Goal: Task Accomplishment & Management: Manage account settings

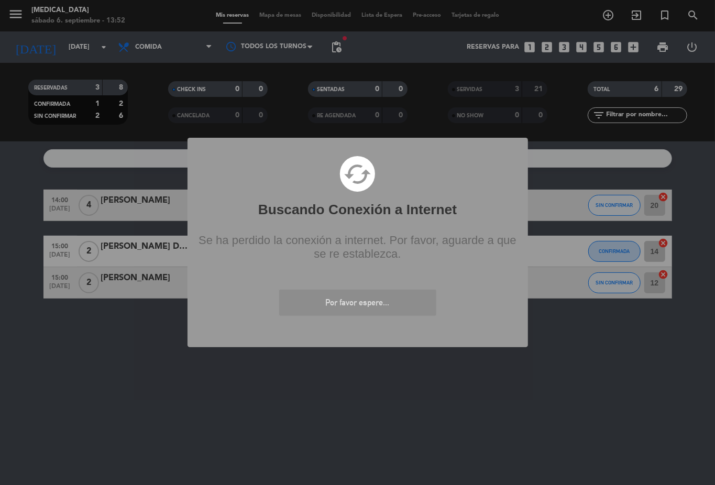
click at [407, 389] on div "? ! i Buscando Conexión a Internet × cached Se ha perdido la conexión a interne…" at bounding box center [357, 242] width 715 height 485
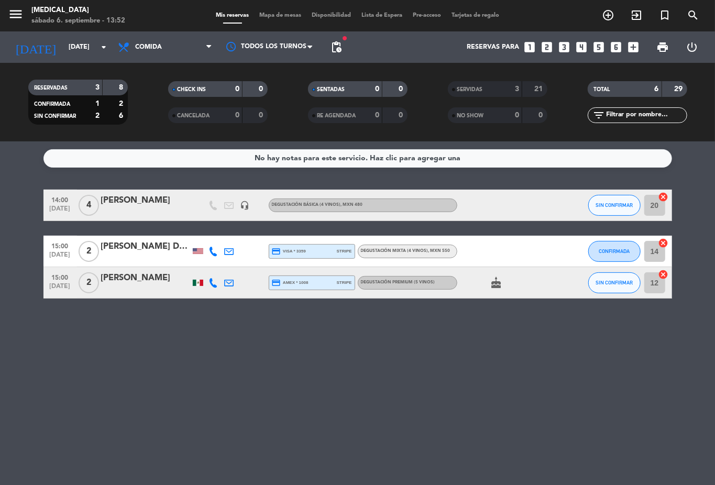
click at [407, 389] on div "No hay notas para este servicio. Haz clic para agregar una 14:00 [DATE] 4 [PERS…" at bounding box center [357, 312] width 715 height 343
click at [327, 177] on div "No hay notas para este servicio. Haz clic para agregar una 14:00 [DATE] 4 [PERS…" at bounding box center [357, 312] width 715 height 343
click at [400, 430] on div "No hay notas para este servicio. Haz clic para agregar una 14:00 [DATE] 4 [PERS…" at bounding box center [357, 312] width 715 height 343
click at [188, 419] on div "No hay notas para este servicio. Haz clic para agregar una 14:00 [DATE] 4 [PERS…" at bounding box center [357, 312] width 715 height 343
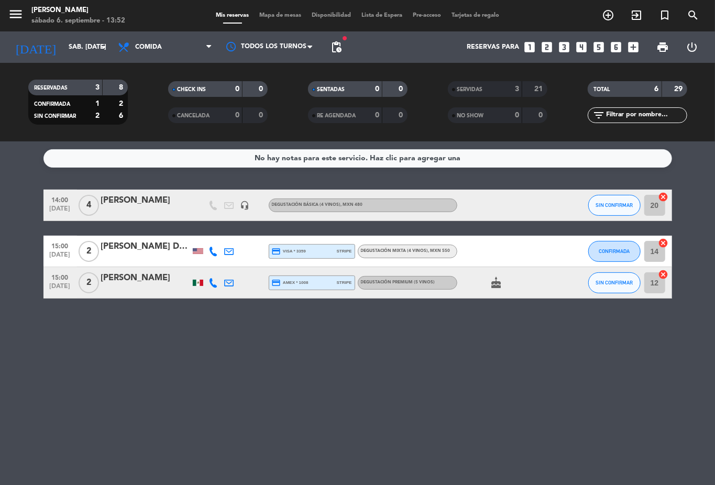
click at [126, 416] on div "No hay notas para este servicio. Haz clic para agregar una 14:00 [DATE] 4 [PERS…" at bounding box center [357, 312] width 715 height 343
click at [128, 417] on div "No hay notas para este servicio. Haz clic para agregar una 14:00 [DATE] 4 [PERS…" at bounding box center [357, 312] width 715 height 343
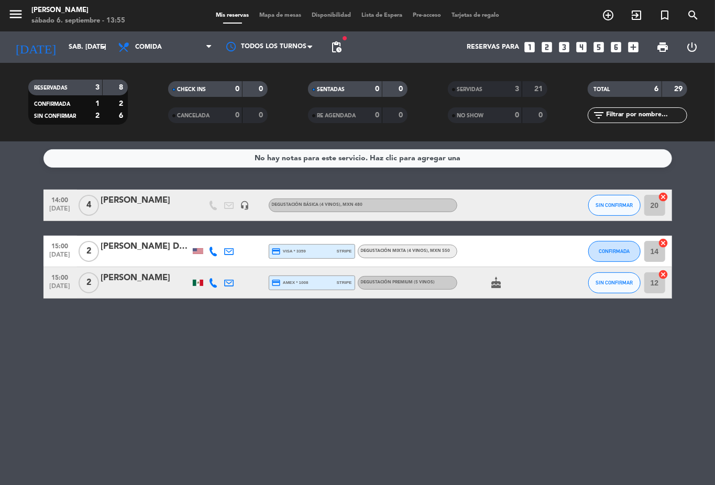
click at [128, 417] on div "No hay notas para este servicio. Haz clic para agregar una 14:00 [DATE] 4 [PERS…" at bounding box center [357, 312] width 715 height 343
click at [415, 251] on span "Degustación Mixta (4 vinos) , MXN 550" at bounding box center [406, 251] width 90 height 4
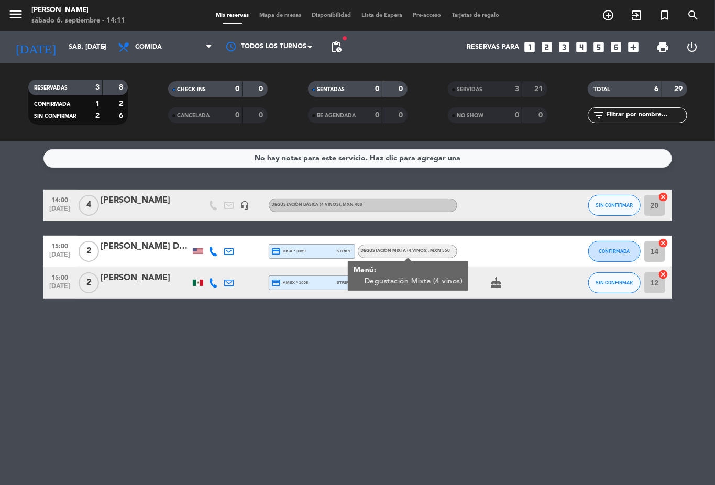
click at [519, 290] on div "cake" at bounding box center [504, 282] width 94 height 31
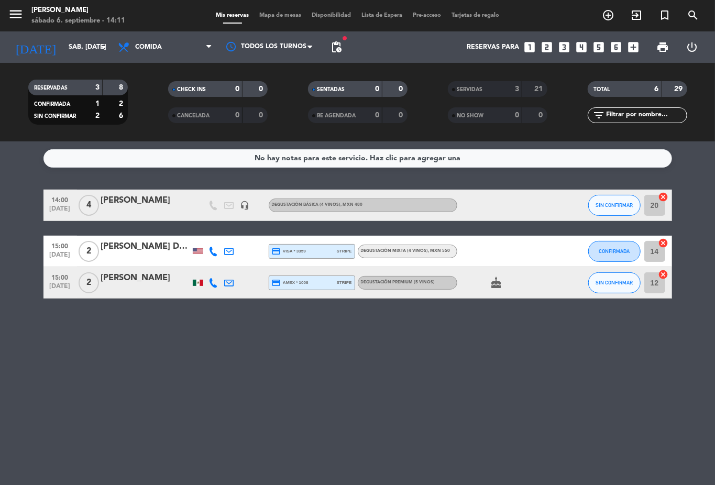
drag, startPoint x: 417, startPoint y: 285, endPoint x: 427, endPoint y: 286, distance: 10.5
click at [418, 285] on div "Degustación Premium (5 vinos)" at bounding box center [398, 282] width 74 height 7
click at [492, 407] on div "No hay notas para este servicio. Haz clic para agregar una 14:00 [DATE] 4 [PERS…" at bounding box center [357, 312] width 715 height 343
click at [335, 43] on span "pending_actions" at bounding box center [336, 47] width 13 height 13
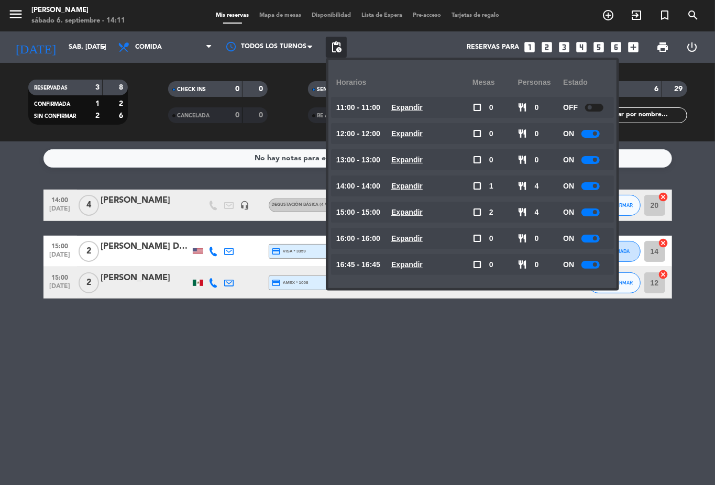
click at [537, 404] on div "No hay notas para este servicio. Haz clic para agregar una 14:00 [DATE] 4 [PERS…" at bounding box center [357, 312] width 715 height 343
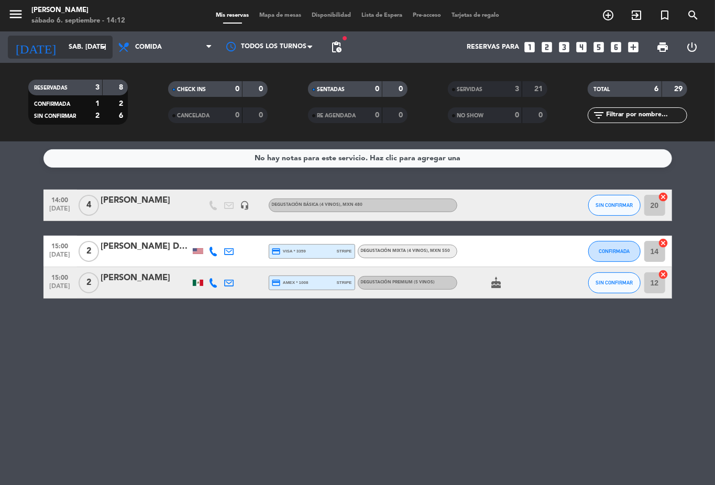
click at [76, 45] on input "sáb. [DATE]" at bounding box center [107, 47] width 88 height 18
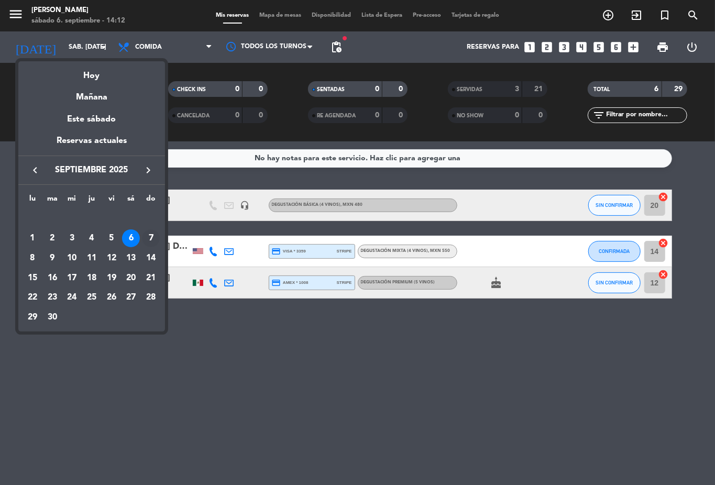
click at [149, 239] on div "7" at bounding box center [151, 238] width 18 height 18
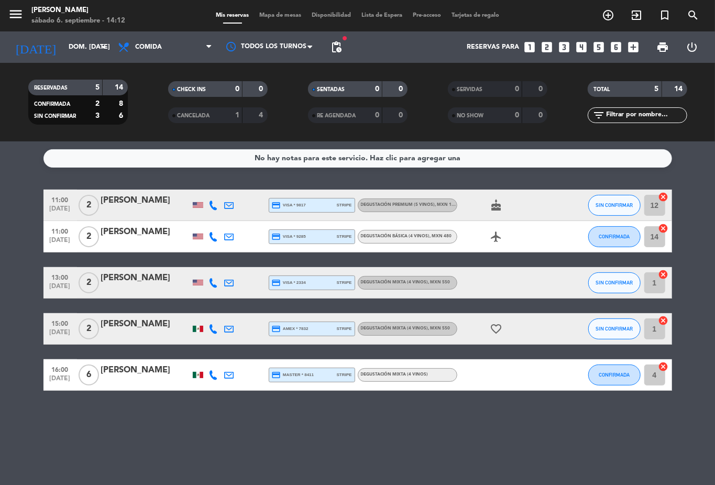
click at [429, 283] on span ", MXN 550" at bounding box center [439, 282] width 22 height 4
click at [422, 329] on span "Degustación Mixta (4 vinos) , MXN 550" at bounding box center [406, 328] width 90 height 4
click at [417, 375] on span "Degustación Mixta (4 vinos)" at bounding box center [395, 374] width 68 height 4
click at [495, 328] on icon "favorite_border" at bounding box center [496, 329] width 13 height 13
click at [395, 369] on div "Degustación Mixta (4 vinos)" at bounding box center [407, 375] width 99 height 14
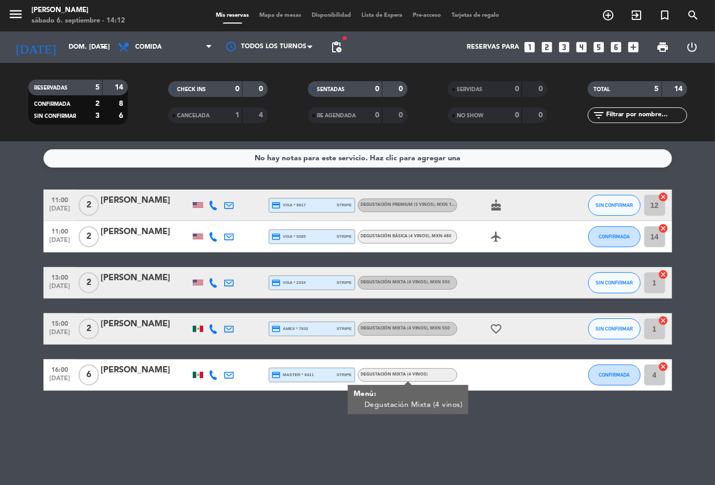
click at [405, 322] on div "Degustación Mixta (4 vinos) , MXN 550" at bounding box center [407, 329] width 99 height 14
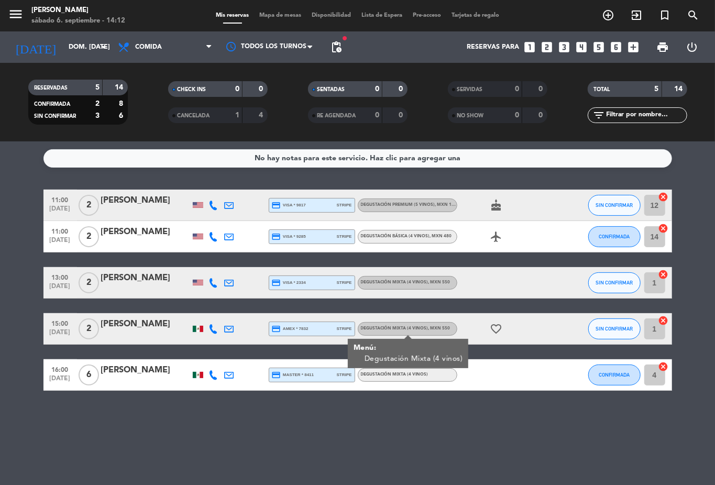
click at [419, 273] on div "13:00 [DATE] 2 [PERSON_NAME] credit_card visa * 2334 stripe Degustación Mixta (…" at bounding box center [357, 282] width 628 height 31
click at [422, 239] on div "Degustación Básica (4 vinos) , MXN 480" at bounding box center [406, 236] width 91 height 7
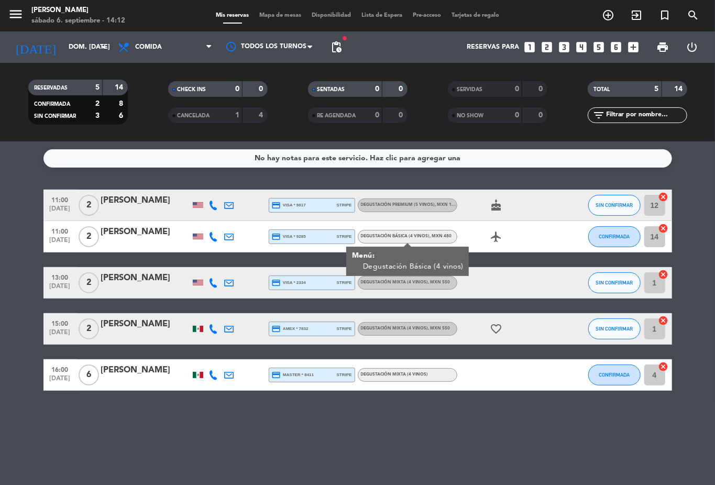
click at [429, 206] on span "Degustación Premium (5 vinos) , MXN 1100" at bounding box center [410, 205] width 99 height 4
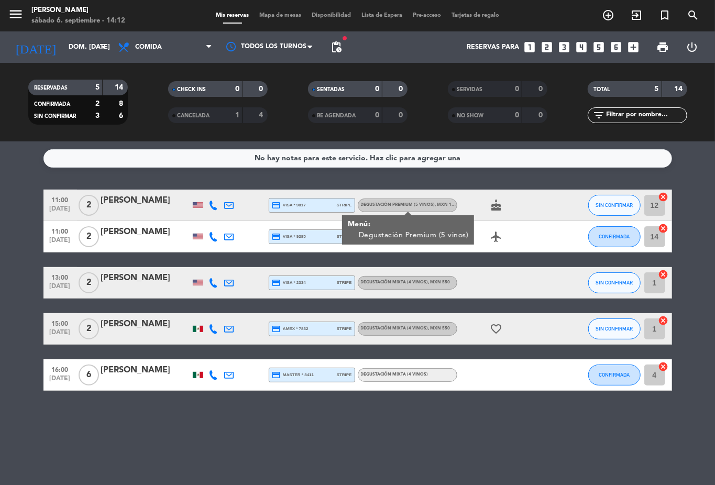
click at [428, 282] on span ", MXN 550" at bounding box center [439, 282] width 22 height 4
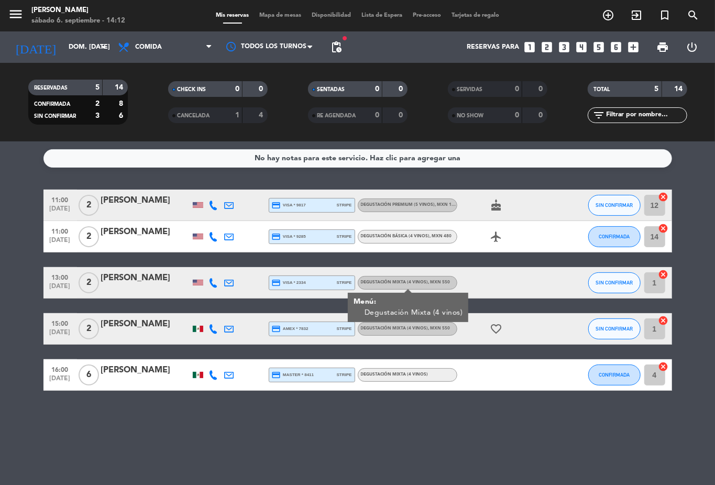
click at [438, 237] on span ", MXN 480" at bounding box center [441, 236] width 22 height 4
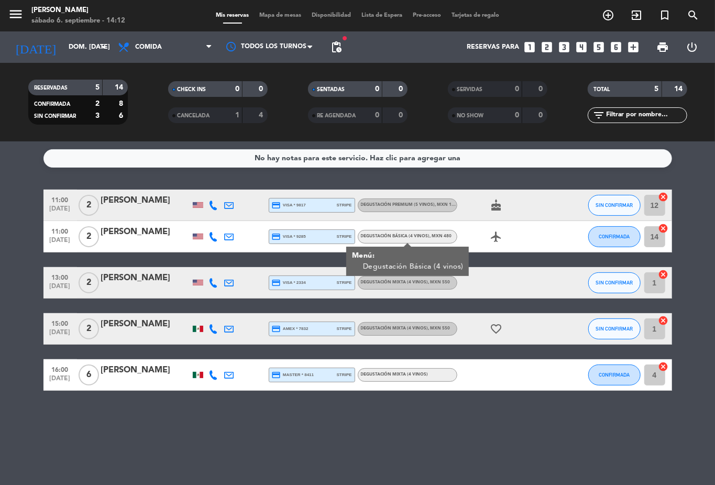
click at [428, 326] on span ", MXN 550" at bounding box center [439, 328] width 22 height 4
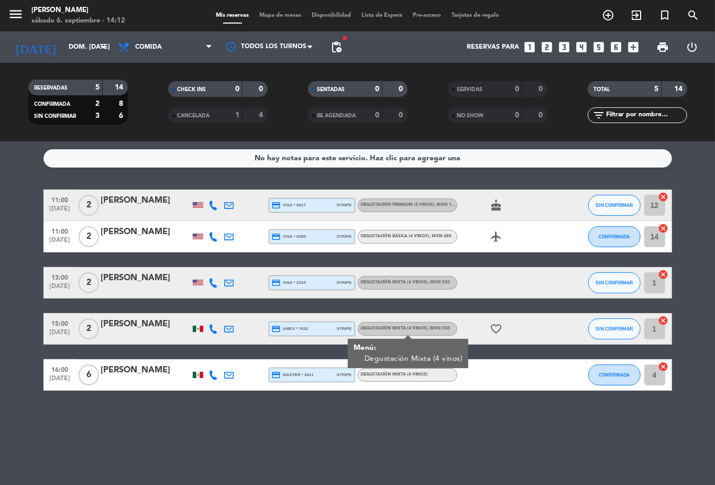
click at [411, 384] on div "16:00 [DATE] 6 [PERSON_NAME] credit_card master * 8411 stripe Degustación Mixta…" at bounding box center [357, 374] width 628 height 31
click at [445, 331] on div "Degustación Mixta (4 vinos) , MXN 550" at bounding box center [406, 328] width 90 height 7
click at [424, 380] on div "Degustación Mixta (4 vinos)" at bounding box center [407, 375] width 99 height 14
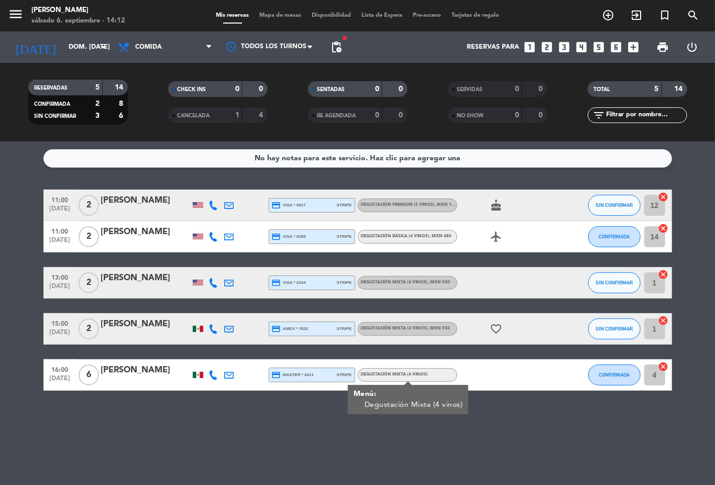
click at [478, 357] on div "11:00 [DATE] 2 [PERSON_NAME] credit_card visa * 9817 stripe Degustación Premium…" at bounding box center [357, 290] width 628 height 201
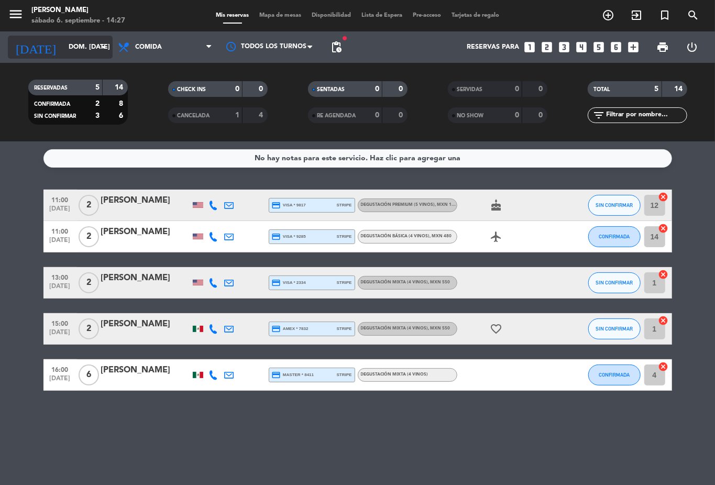
click at [30, 49] on icon "[DATE]" at bounding box center [36, 47] width 56 height 23
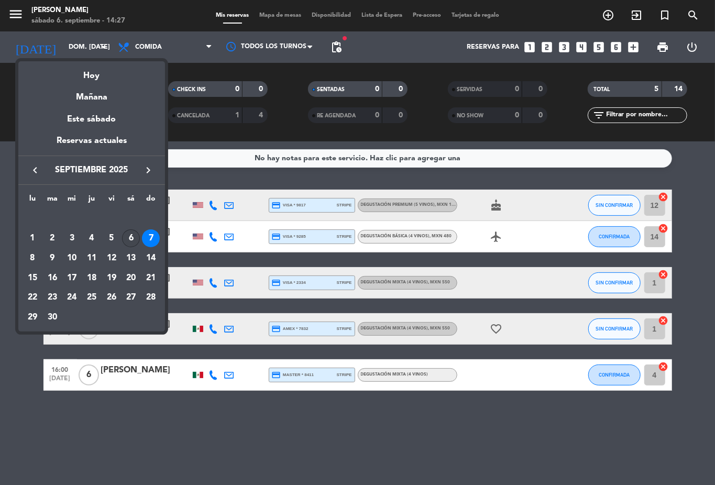
click at [130, 241] on div "6" at bounding box center [131, 238] width 18 height 18
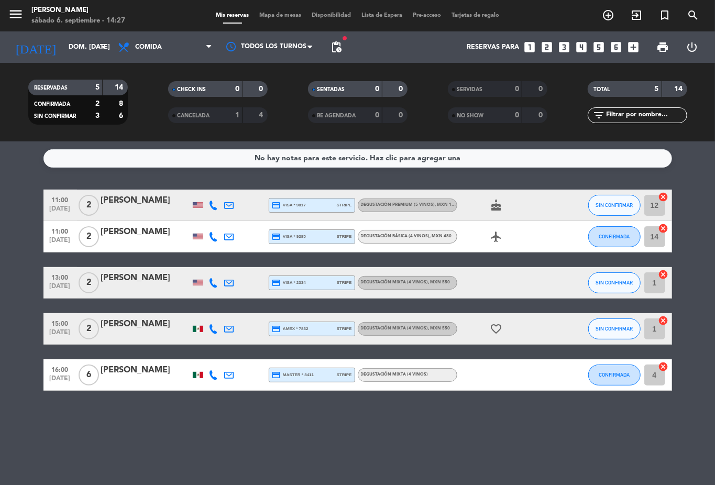
type input "sáb. [DATE]"
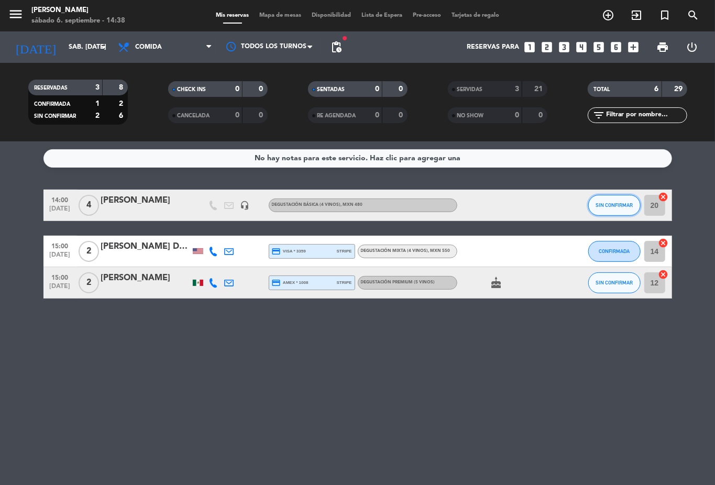
click at [616, 209] on button "SIN CONFIRMAR" at bounding box center [614, 205] width 52 height 21
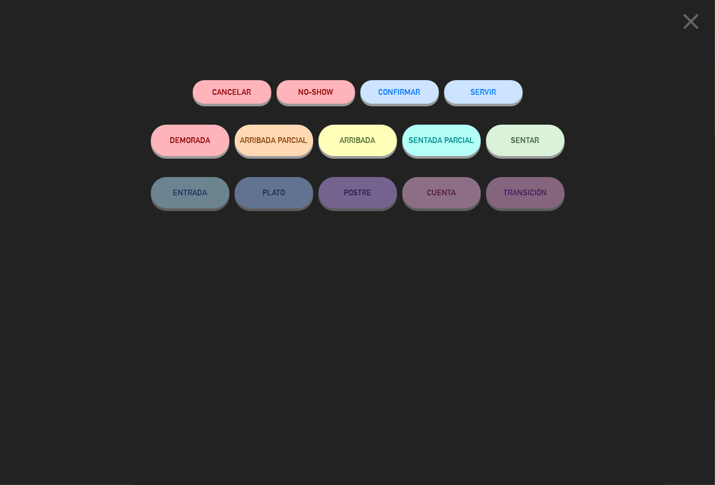
click at [478, 96] on button "SERVIR" at bounding box center [483, 92] width 79 height 24
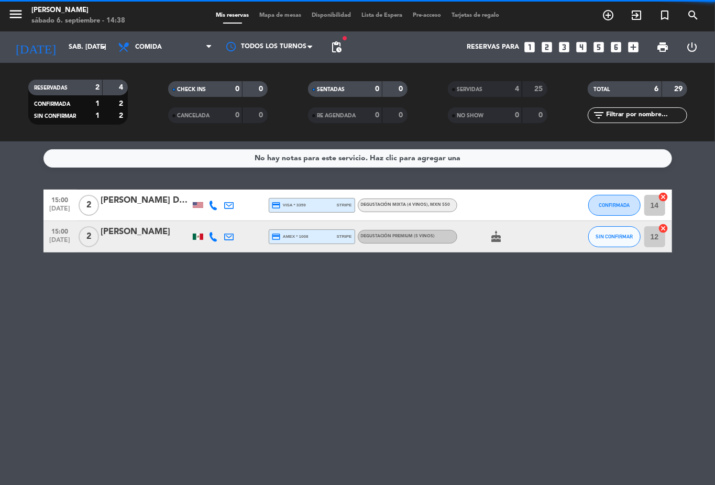
click at [485, 344] on div "No hay notas para este servicio. Haz clic para agregar una 15:00 [DATE] 2 [PERS…" at bounding box center [357, 312] width 715 height 343
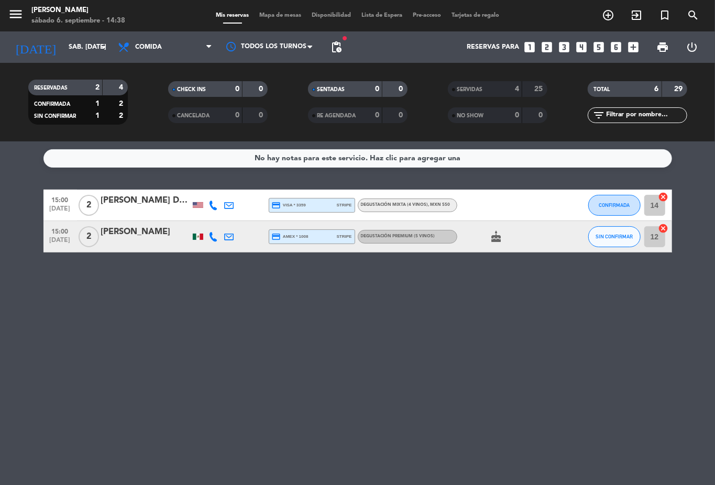
click at [485, 344] on div "No hay notas para este servicio. Haz clic para agregar una 15:00 [DATE] 2 [PERS…" at bounding box center [357, 312] width 715 height 343
click at [243, 401] on div "No hay notas para este servicio. Haz clic para agregar una 15:00 [DATE] 2 [PERS…" at bounding box center [357, 312] width 715 height 343
click at [232, 386] on div "No hay notas para este servicio. Haz clic para agregar una 15:00 [DATE] 2 [PERS…" at bounding box center [357, 312] width 715 height 343
click at [231, 382] on div "No hay notas para este servicio. Haz clic para agregar una 15:00 [DATE] 2 [PERS…" at bounding box center [357, 312] width 715 height 343
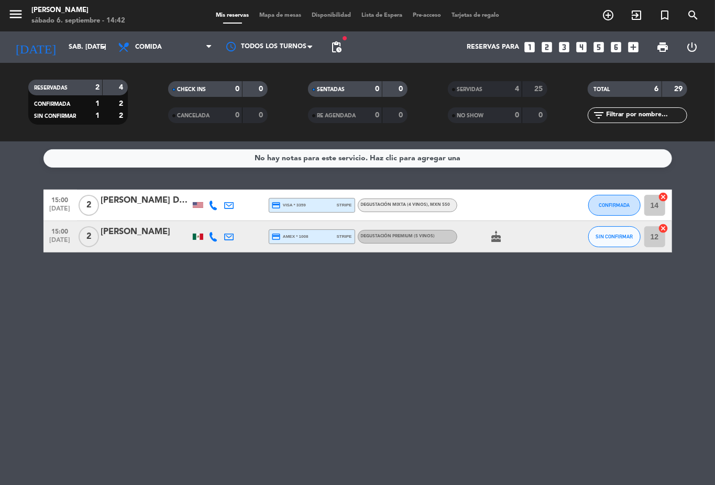
click at [141, 209] on div at bounding box center [145, 212] width 89 height 8
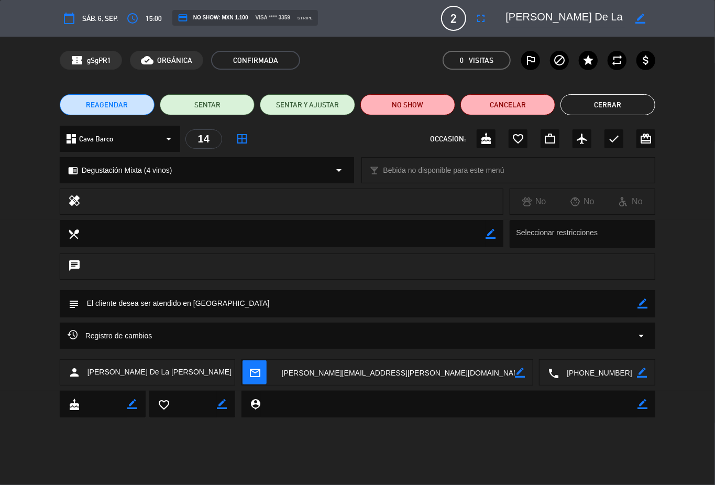
click at [612, 107] on button "Cerrar" at bounding box center [607, 104] width 95 height 21
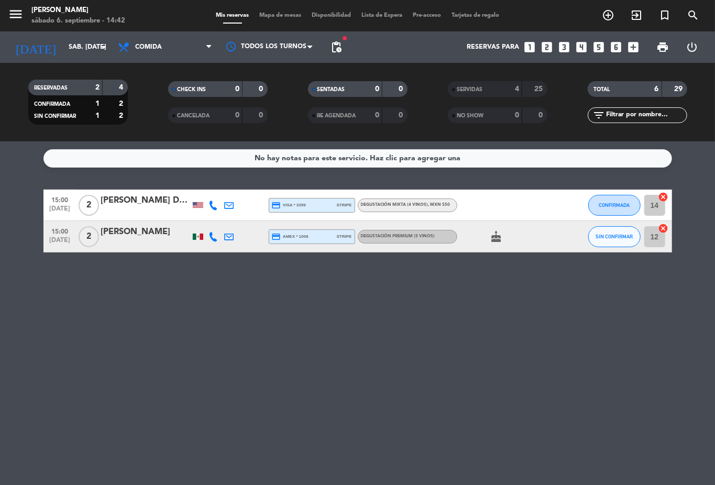
click at [606, 17] on icon "add_circle_outline" at bounding box center [608, 15] width 13 height 13
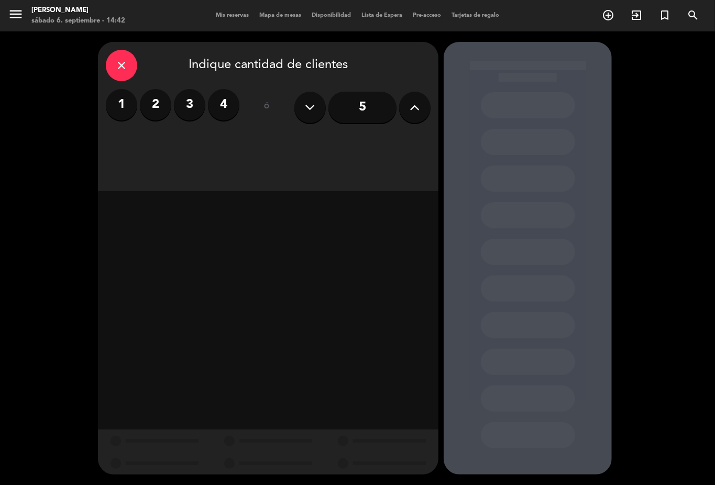
click at [410, 109] on icon at bounding box center [415, 107] width 10 height 16
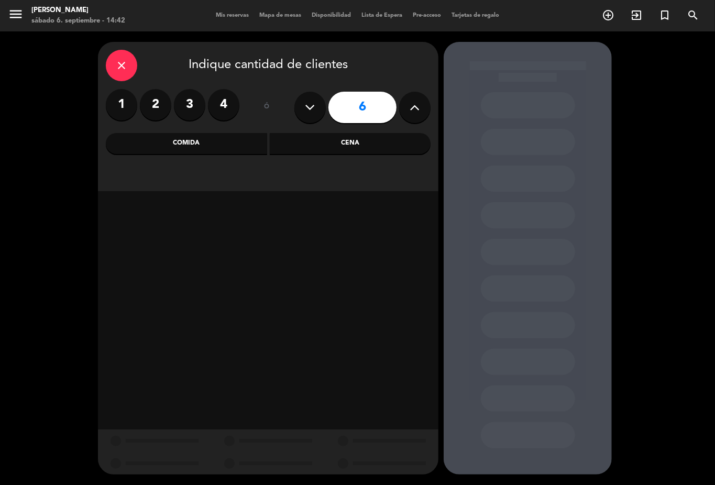
click at [410, 109] on icon at bounding box center [415, 107] width 10 height 16
type input "7"
click at [125, 62] on icon "close" at bounding box center [121, 65] width 13 height 13
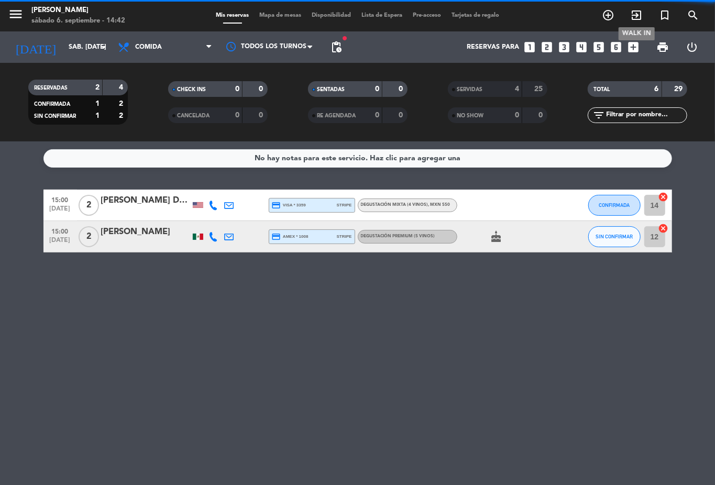
click at [638, 13] on icon "exit_to_app" at bounding box center [636, 15] width 13 height 13
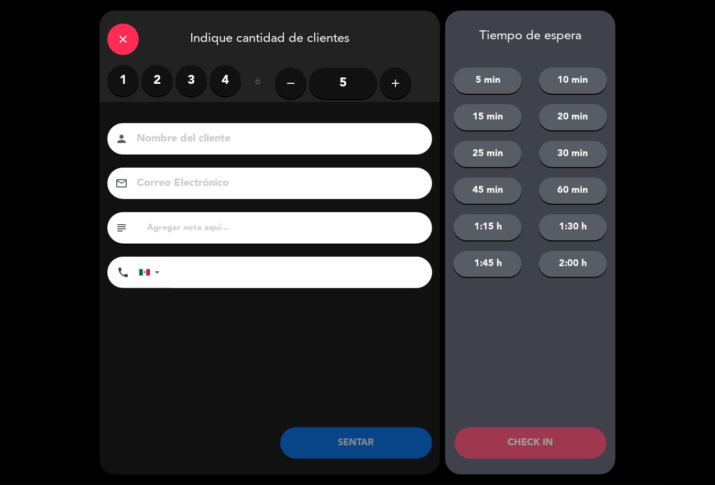
click at [393, 80] on icon "add" at bounding box center [395, 83] width 13 height 13
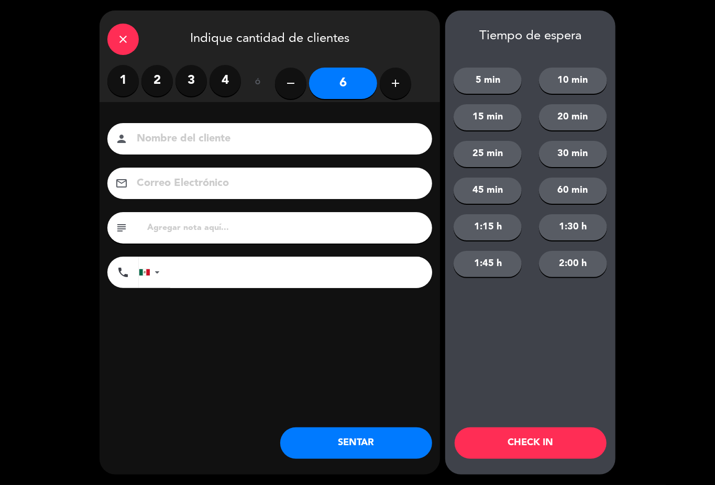
click at [393, 80] on icon "add" at bounding box center [395, 83] width 13 height 13
type input "7"
click at [550, 442] on button "CHECK IN" at bounding box center [530, 442] width 152 height 31
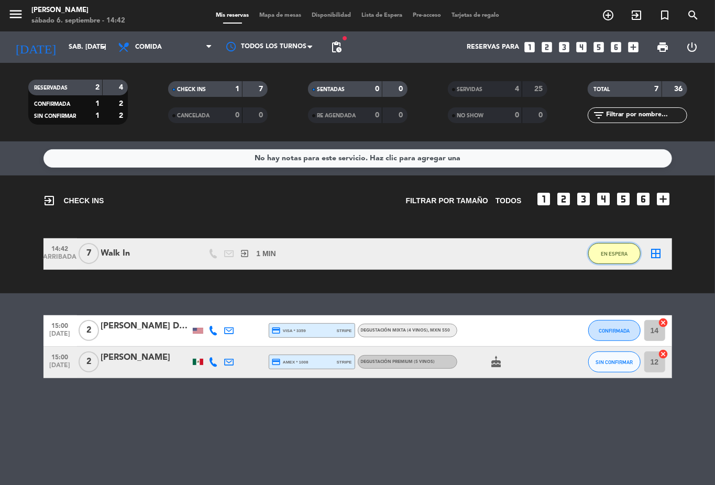
click at [613, 256] on span "EN ESPERA" at bounding box center [614, 254] width 27 height 6
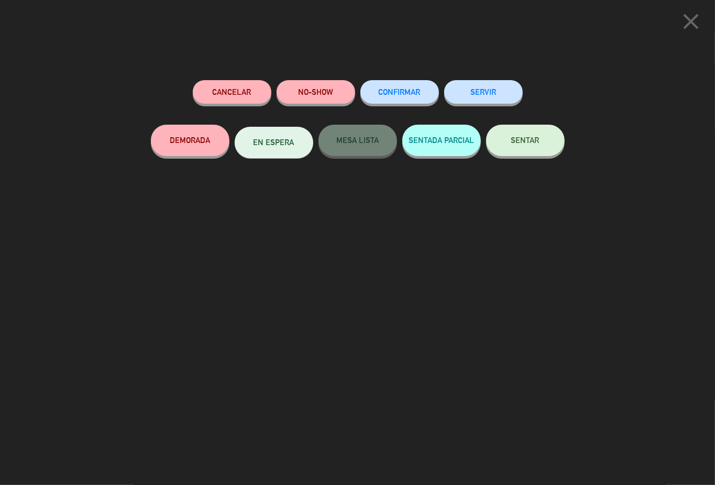
click at [483, 97] on button "SERVIR" at bounding box center [483, 92] width 79 height 24
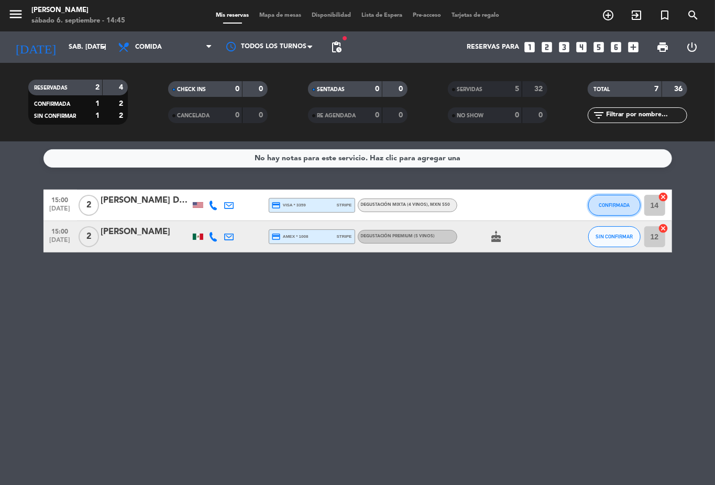
click at [618, 206] on span "CONFIRMADA" at bounding box center [613, 205] width 31 height 6
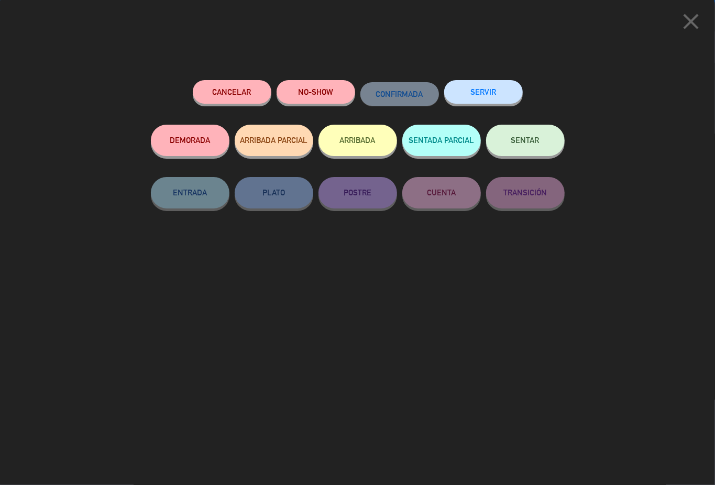
click at [482, 93] on button "SERVIR" at bounding box center [483, 92] width 79 height 24
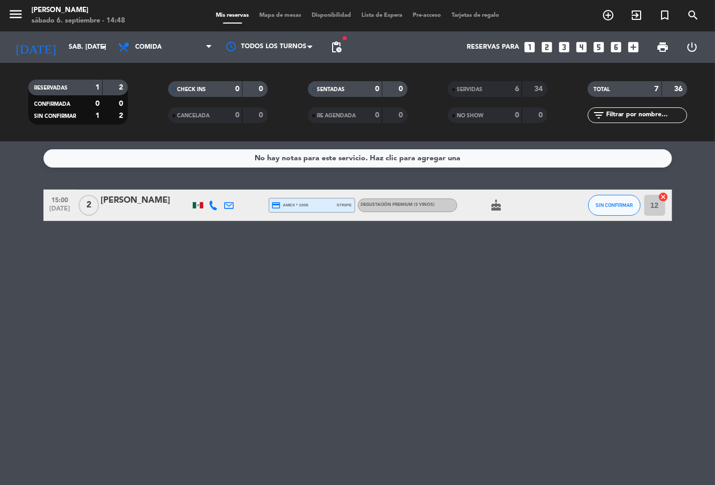
click at [429, 210] on div "Degustación Premium (5 vinos)" at bounding box center [407, 205] width 99 height 14
click at [132, 206] on div "[PERSON_NAME]" at bounding box center [145, 201] width 89 height 14
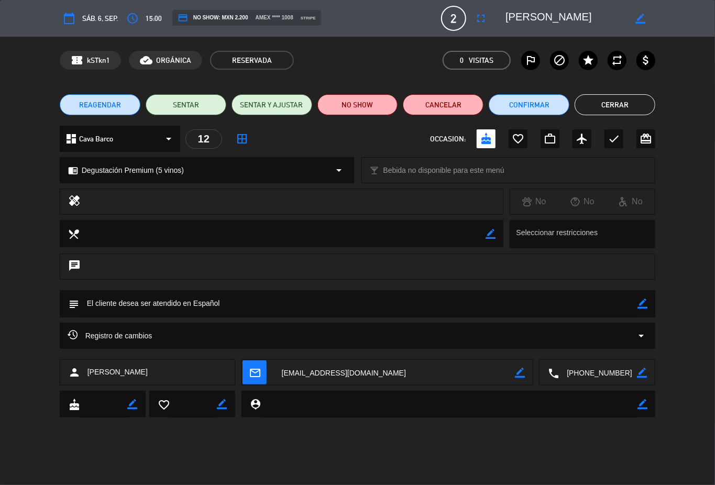
click at [608, 99] on button "Cerrar" at bounding box center [614, 104] width 81 height 21
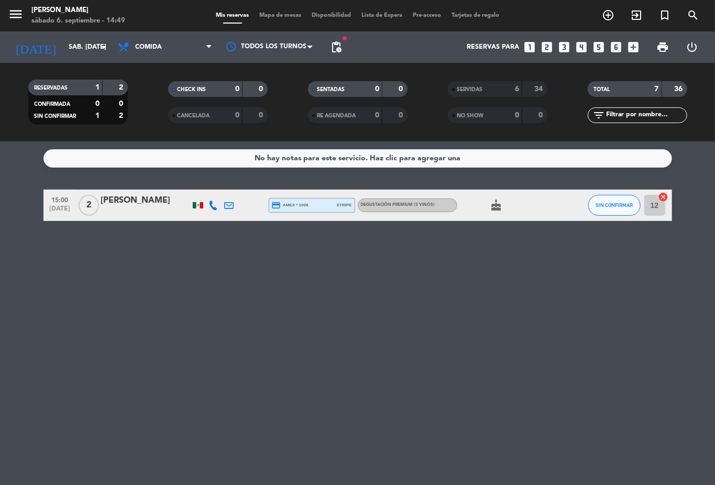
click at [499, 202] on icon "cake" at bounding box center [496, 205] width 13 height 13
click at [625, 202] on span "SIN CONFIRMAR" at bounding box center [613, 205] width 37 height 6
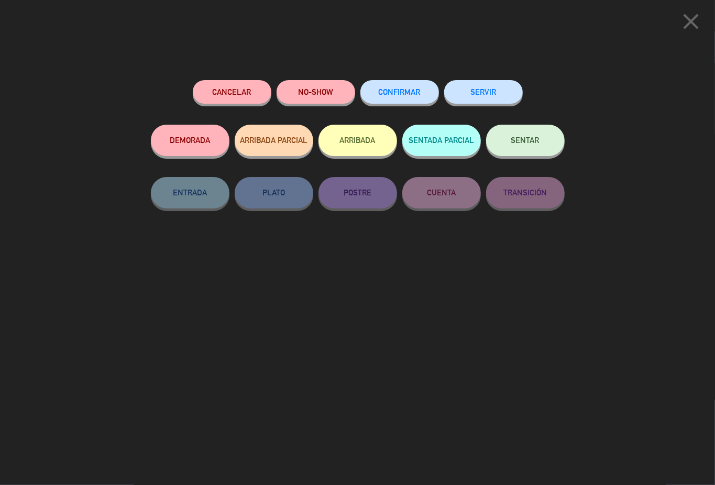
click at [487, 88] on button "SERVIR" at bounding box center [483, 92] width 79 height 24
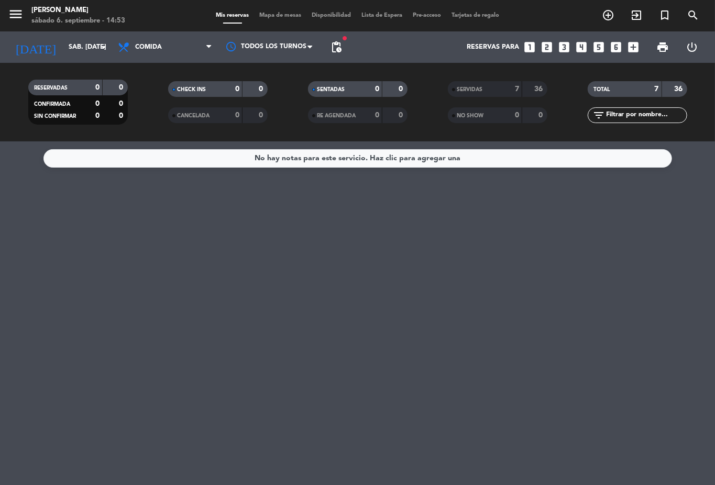
click at [493, 89] on div "SERVIDAS" at bounding box center [474, 89] width 48 height 12
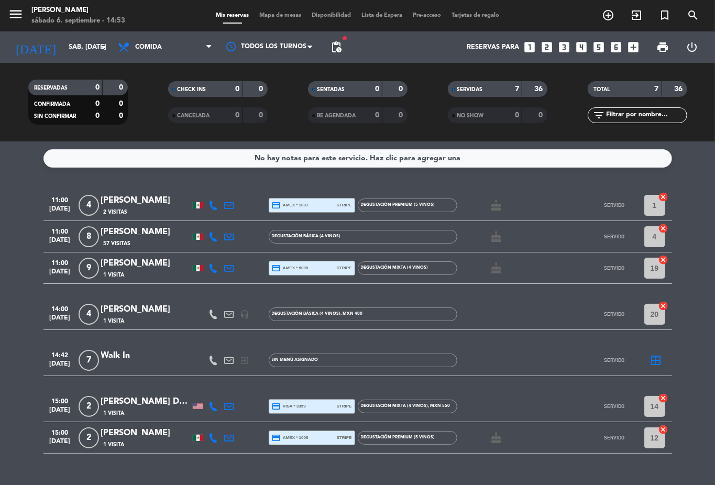
scroll to position [21, 0]
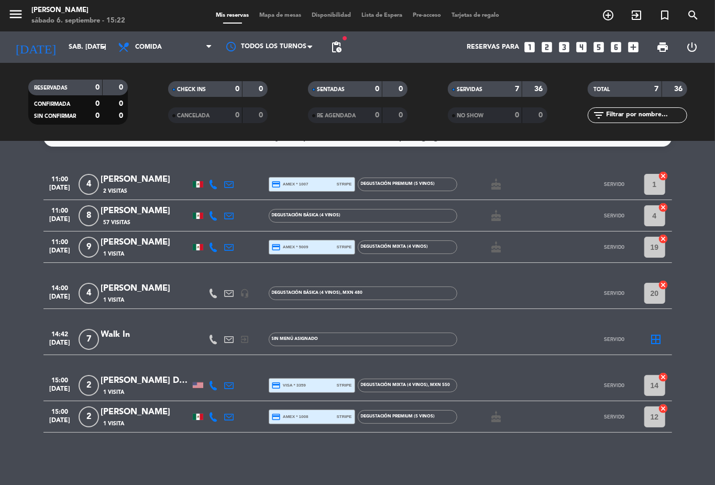
click at [495, 418] on icon "cake" at bounding box center [496, 417] width 13 height 13
click at [336, 47] on span "pending_actions" at bounding box center [336, 47] width 13 height 13
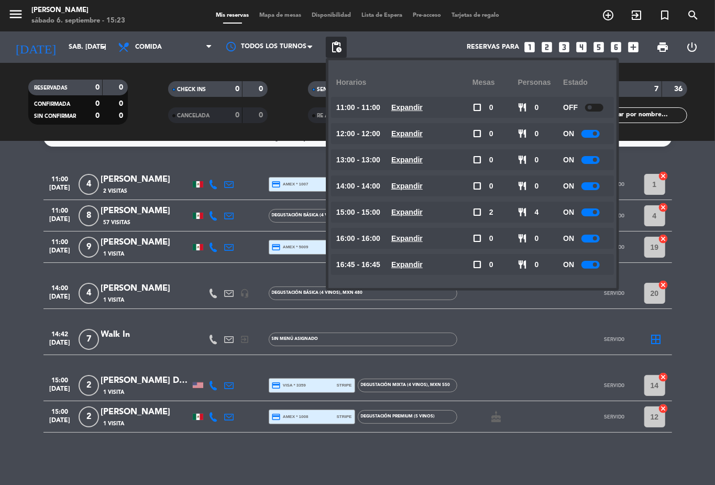
click at [591, 108] on span at bounding box center [589, 107] width 4 height 4
click at [63, 47] on input "sáb. [DATE]" at bounding box center [107, 47] width 88 height 18
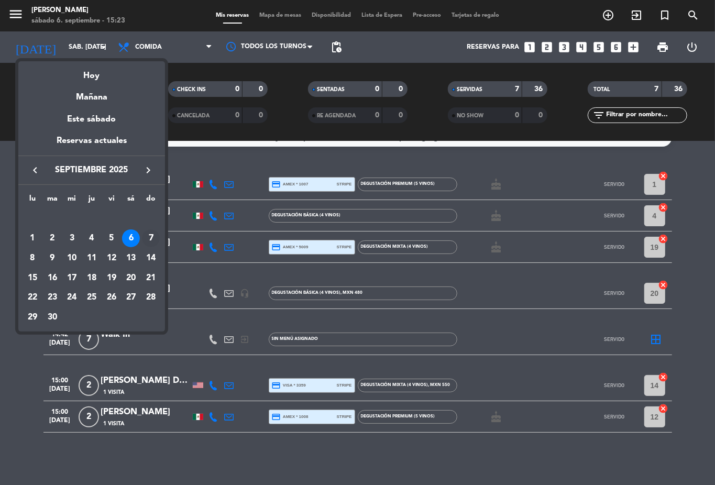
click at [147, 240] on div "7" at bounding box center [151, 238] width 18 height 18
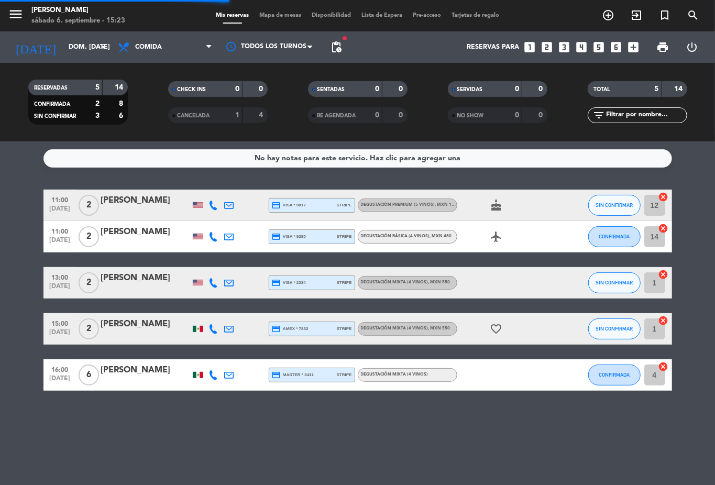
scroll to position [0, 0]
click at [80, 52] on input "dom. [DATE]" at bounding box center [107, 47] width 88 height 18
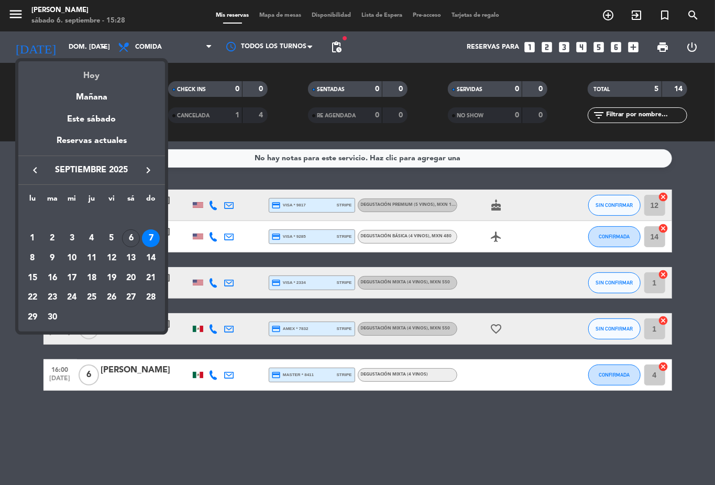
click at [96, 80] on div "Hoy" at bounding box center [91, 71] width 147 height 21
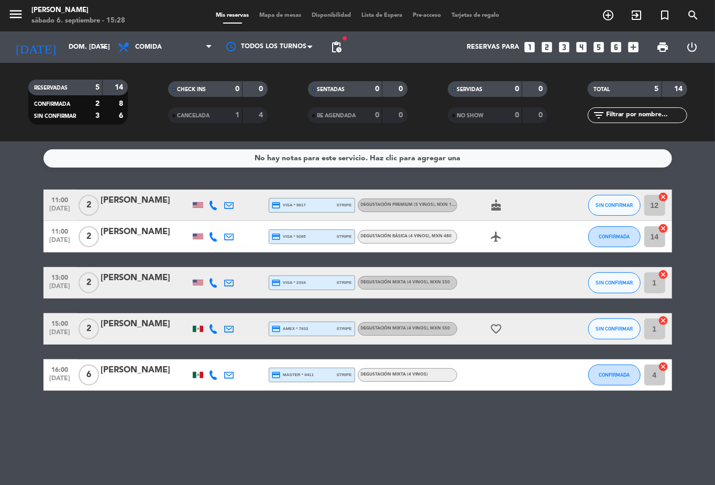
type input "sáb. [DATE]"
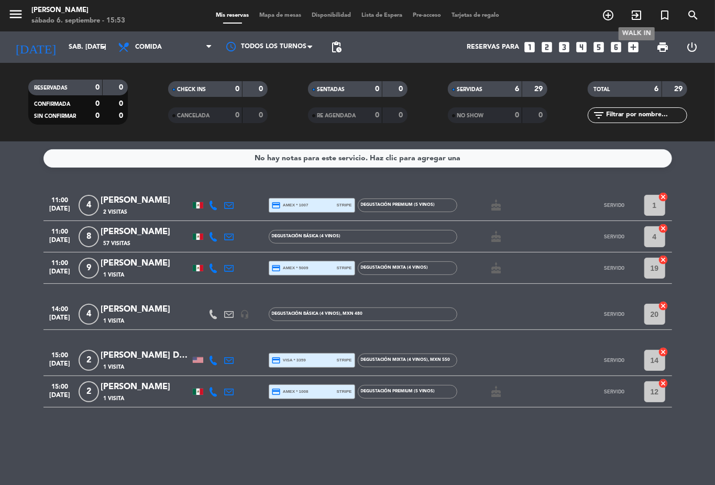
click at [633, 17] on icon "exit_to_app" at bounding box center [636, 15] width 13 height 13
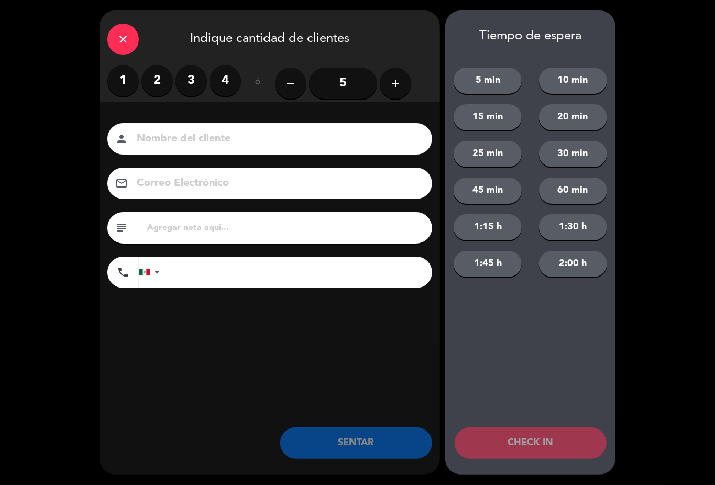
click at [401, 82] on icon "add" at bounding box center [395, 83] width 13 height 13
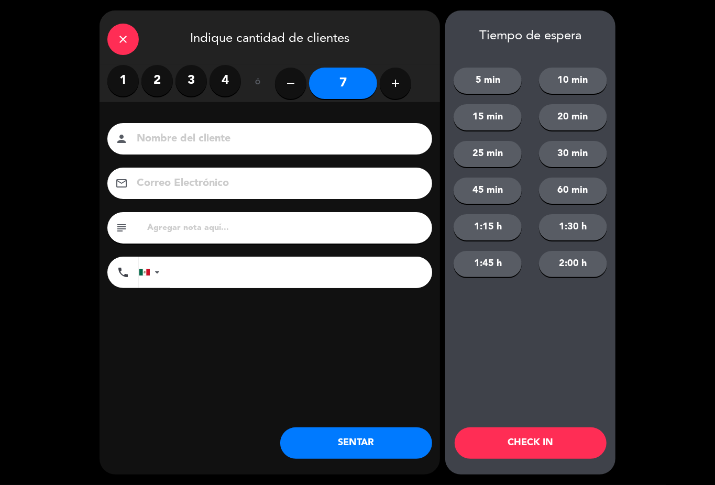
click at [373, 432] on button "SENTAR" at bounding box center [356, 442] width 152 height 31
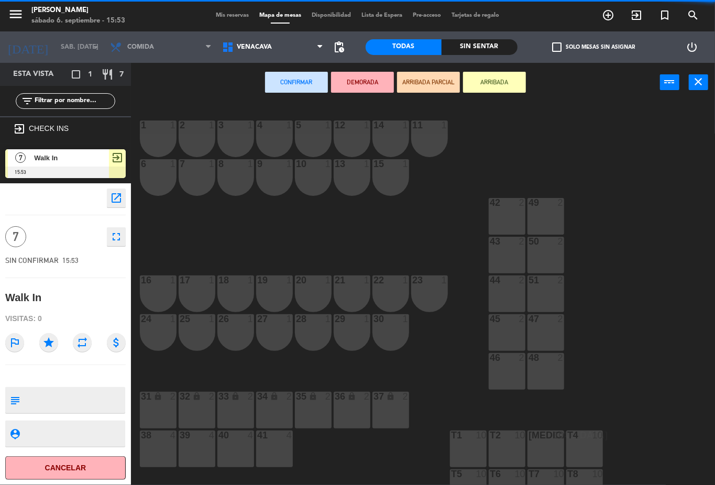
click at [419, 147] on div "11 1" at bounding box center [429, 138] width 37 height 37
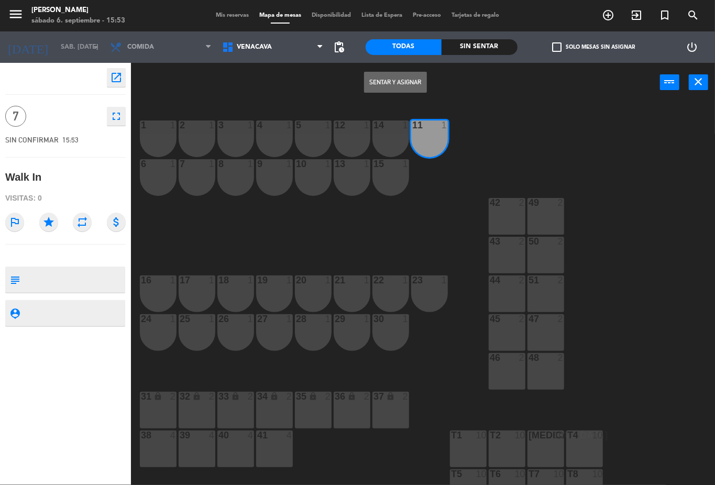
click at [407, 84] on button "Sentar y Asignar" at bounding box center [395, 82] width 63 height 21
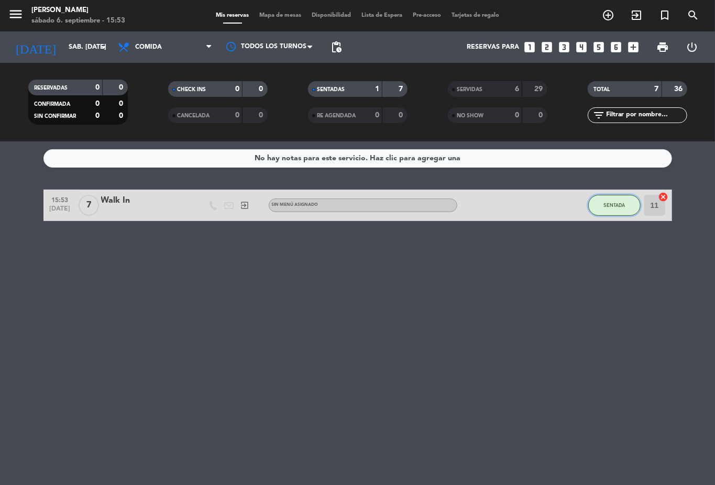
click at [604, 208] on button "SENTADA" at bounding box center [614, 205] width 52 height 21
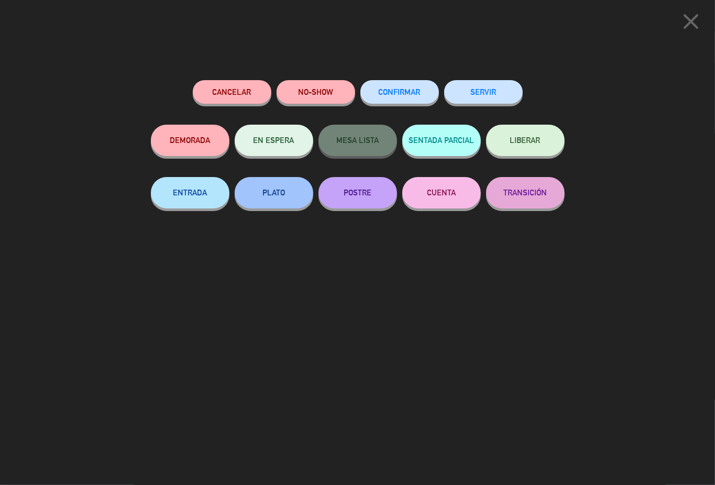
click at [489, 95] on button "SERVIR" at bounding box center [483, 92] width 79 height 24
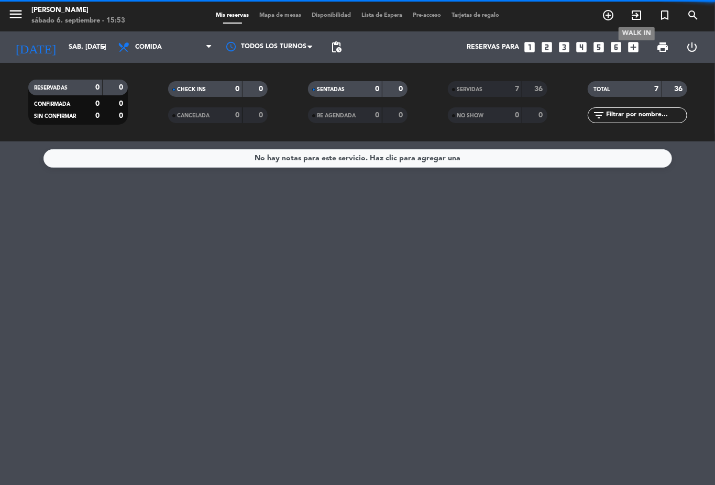
click at [636, 13] on icon "exit_to_app" at bounding box center [636, 15] width 13 height 13
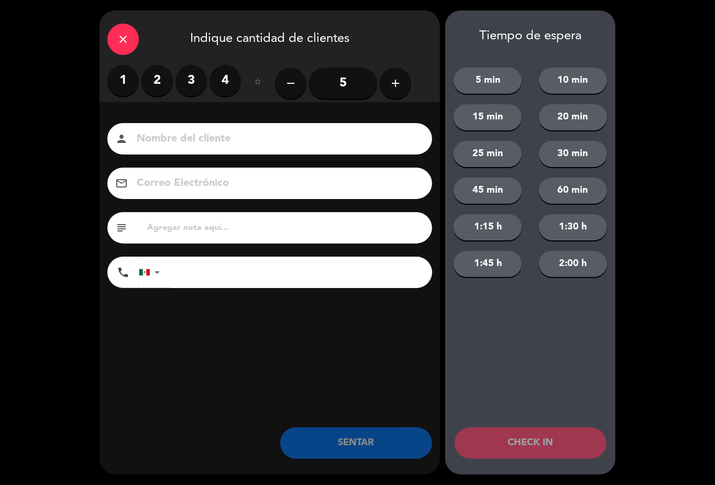
click at [407, 87] on button "add" at bounding box center [395, 83] width 31 height 31
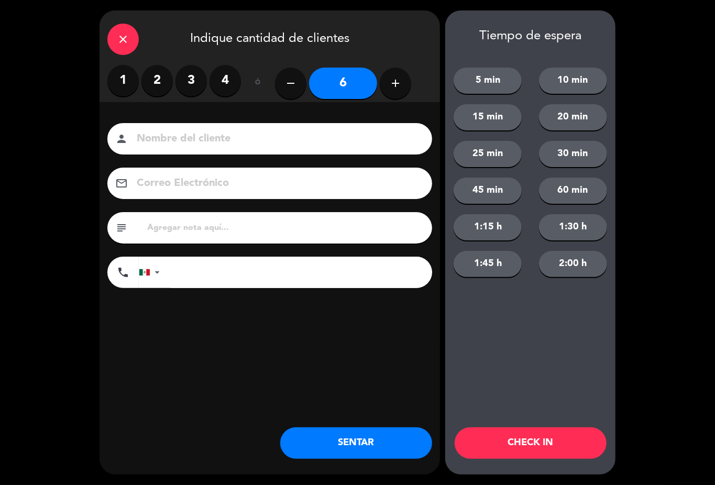
click at [407, 87] on button "add" at bounding box center [395, 83] width 31 height 31
type input "7"
click at [355, 447] on button "SENTAR" at bounding box center [356, 442] width 152 height 31
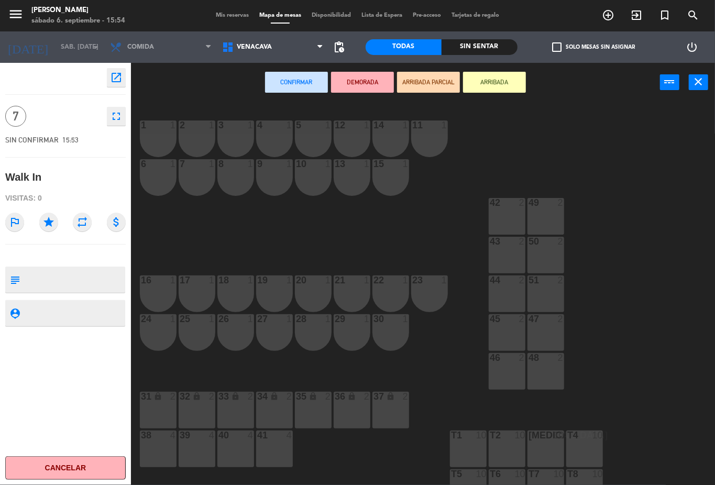
click at [420, 133] on div "11 1" at bounding box center [429, 138] width 37 height 37
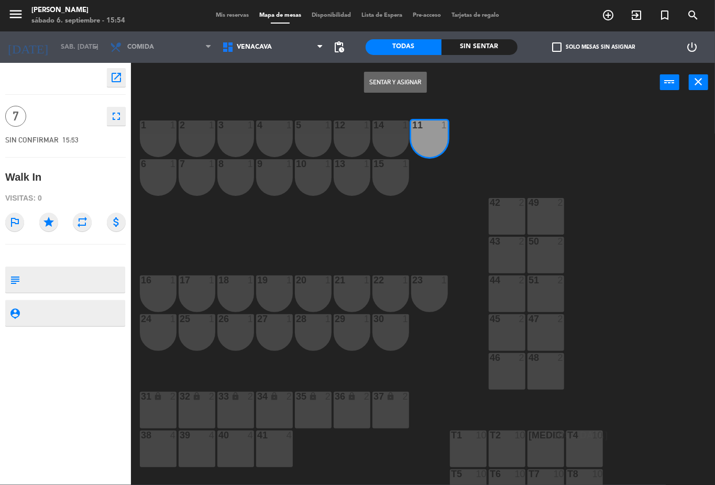
click at [411, 80] on button "Sentar y Asignar" at bounding box center [395, 82] width 63 height 21
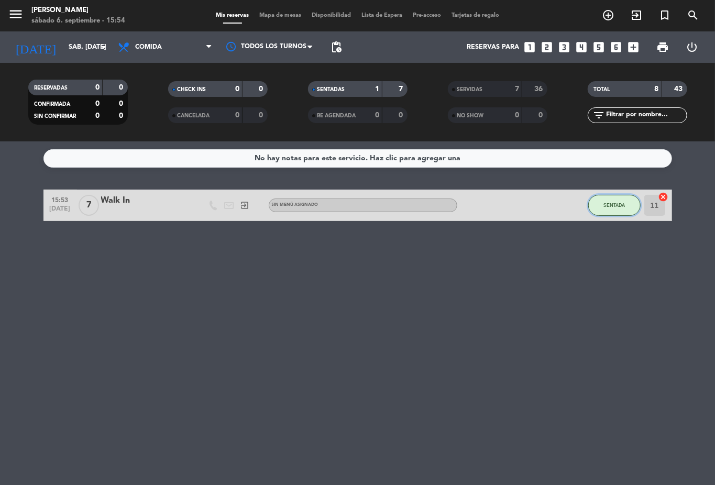
click at [611, 206] on span "SENTADA" at bounding box center [613, 205] width 21 height 6
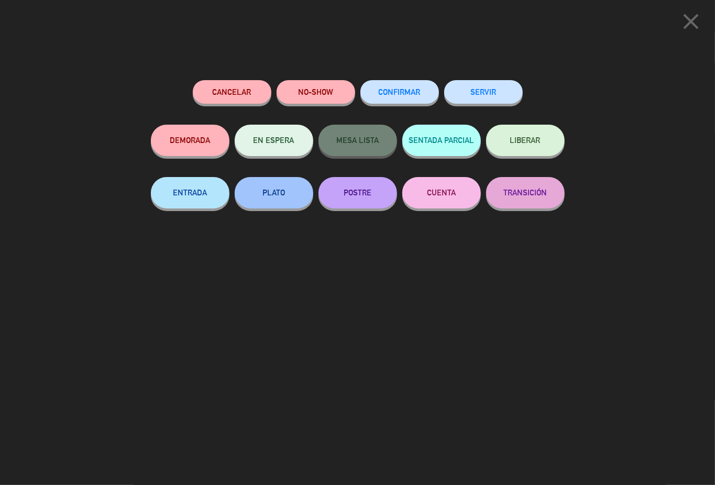
click at [480, 82] on button "SERVIR" at bounding box center [483, 92] width 79 height 24
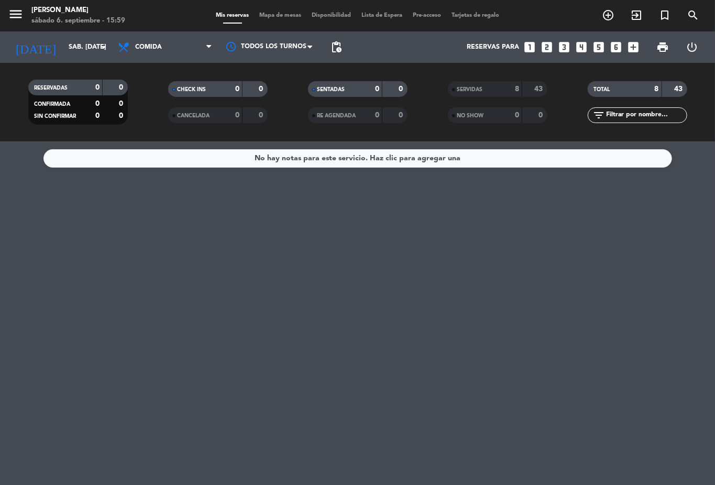
click at [439, 287] on div "No hay notas para este servicio. Haz clic para agregar una" at bounding box center [357, 312] width 715 height 343
click at [501, 92] on div "8" at bounding box center [508, 89] width 21 height 12
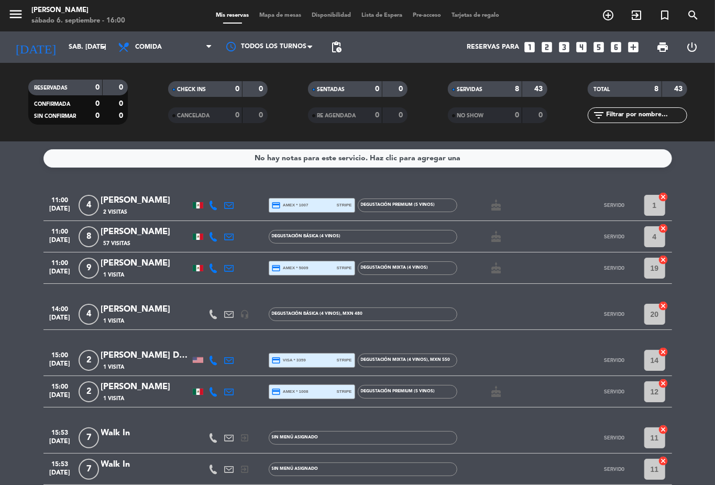
scroll to position [52, 0]
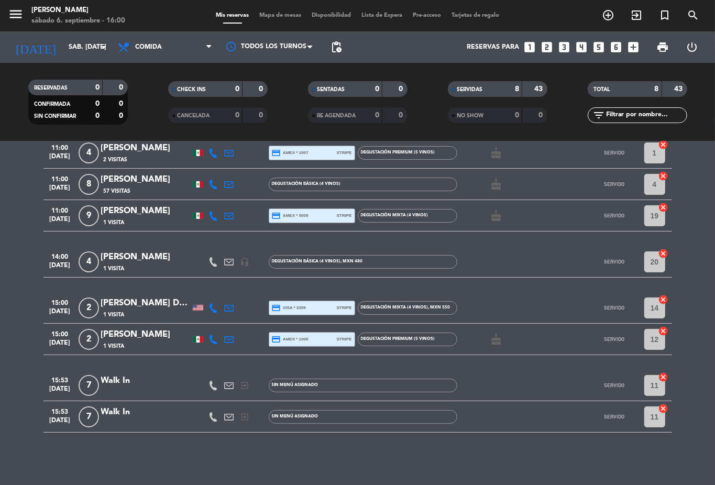
click at [540, 465] on div "No hay notas para este servicio. Haz clic para agregar una 11:00 [DATE] 4 [PERS…" at bounding box center [357, 312] width 715 height 343
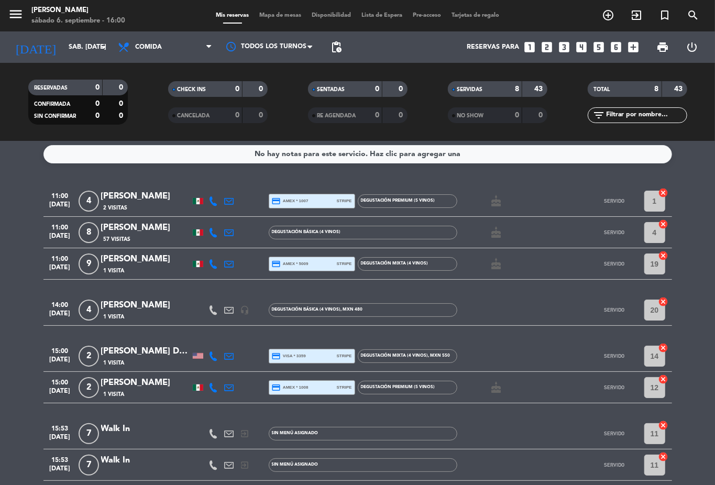
scroll to position [0, 0]
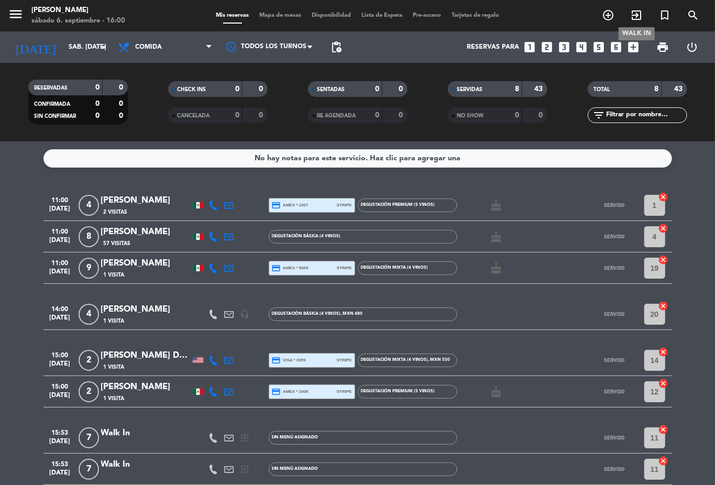
click at [635, 19] on icon "exit_to_app" at bounding box center [636, 15] width 13 height 13
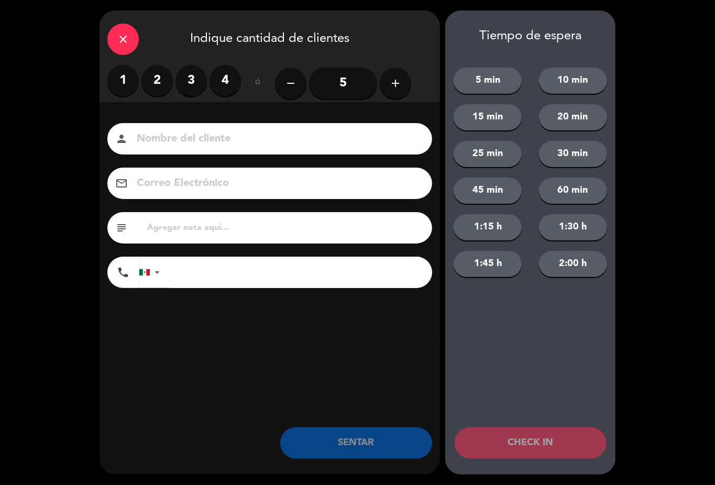
click at [153, 73] on label "2" at bounding box center [156, 80] width 31 height 31
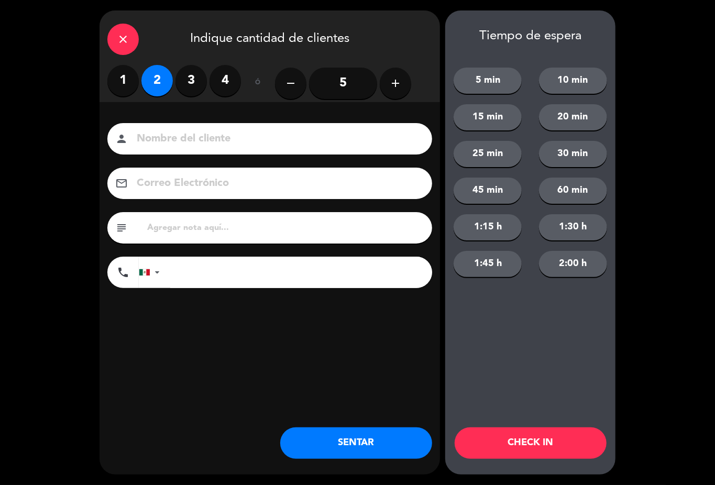
click at [393, 437] on button "SENTAR" at bounding box center [356, 442] width 152 height 31
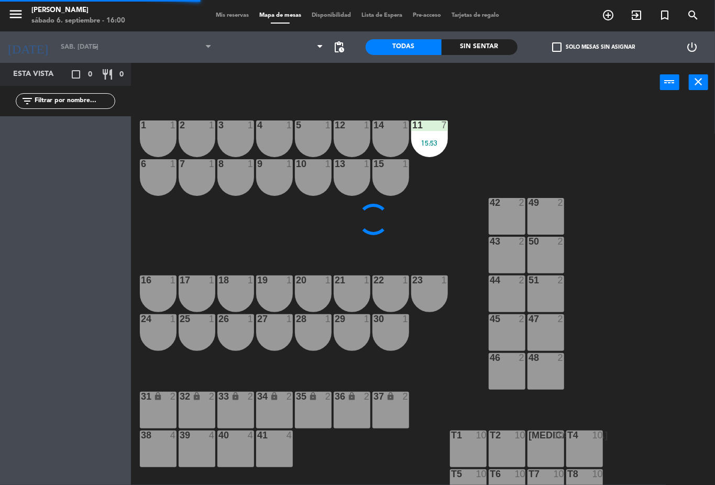
click at [385, 138] on div "14 1" at bounding box center [390, 138] width 37 height 37
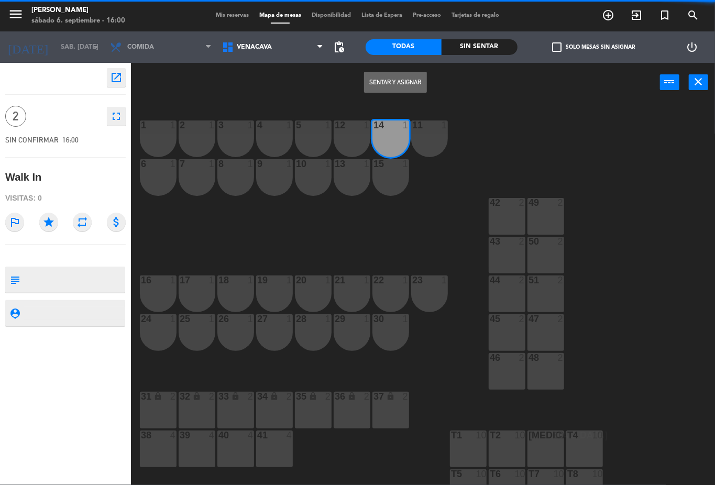
drag, startPoint x: 405, startPoint y: 83, endPoint x: 413, endPoint y: 91, distance: 11.5
click at [403, 84] on button "Sentar y Asignar" at bounding box center [395, 82] width 63 height 21
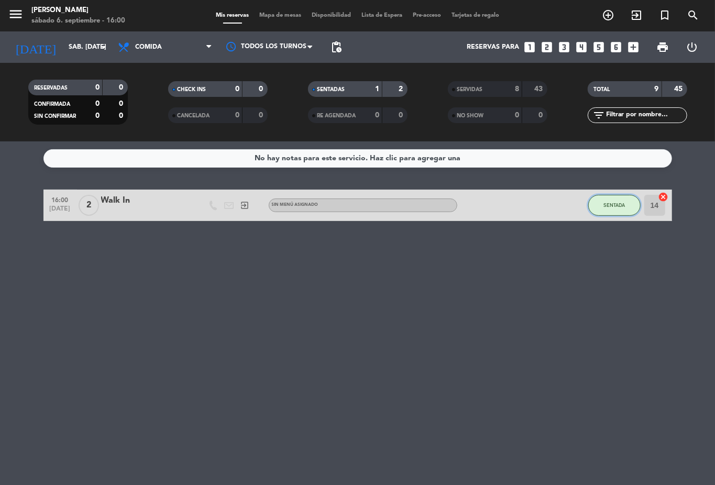
click at [599, 203] on button "SENTADA" at bounding box center [614, 205] width 52 height 21
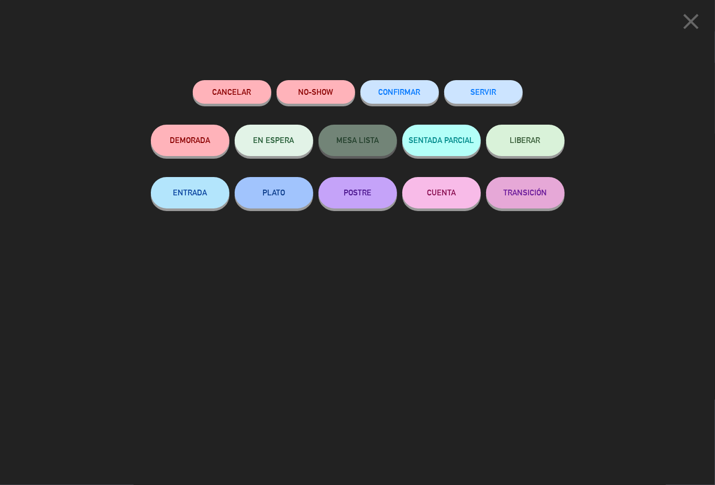
click at [500, 95] on button "SERVIR" at bounding box center [483, 92] width 79 height 24
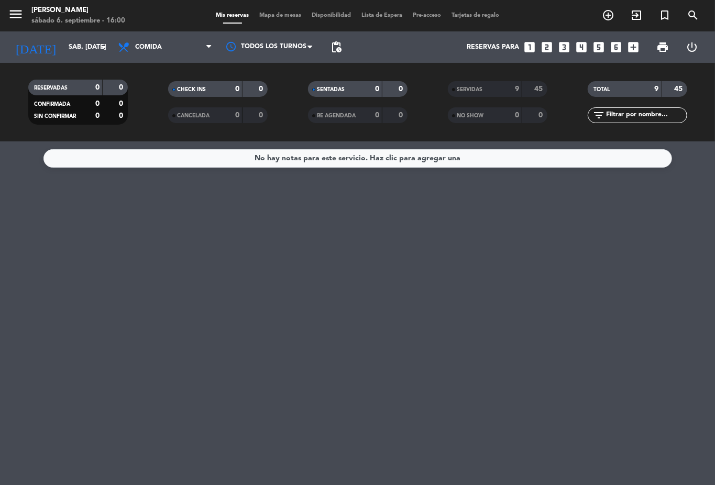
click at [488, 98] on div "SERVIDAS 9 45" at bounding box center [497, 94] width 140 height 26
click at [486, 96] on div "SERVIDAS 9 45" at bounding box center [497, 89] width 99 height 16
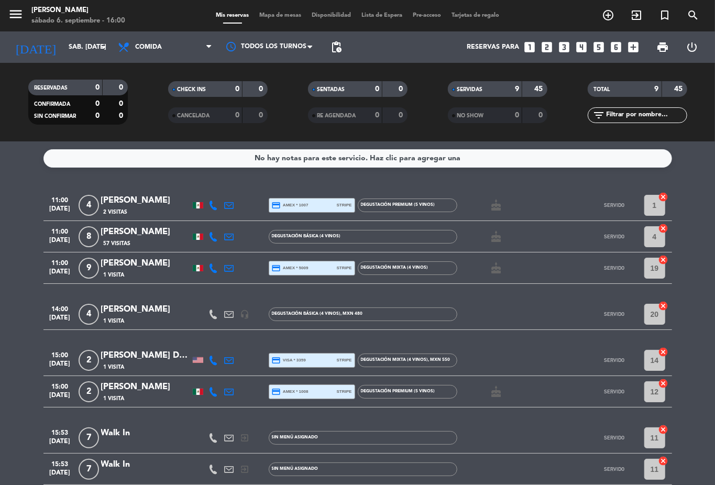
scroll to position [98, 0]
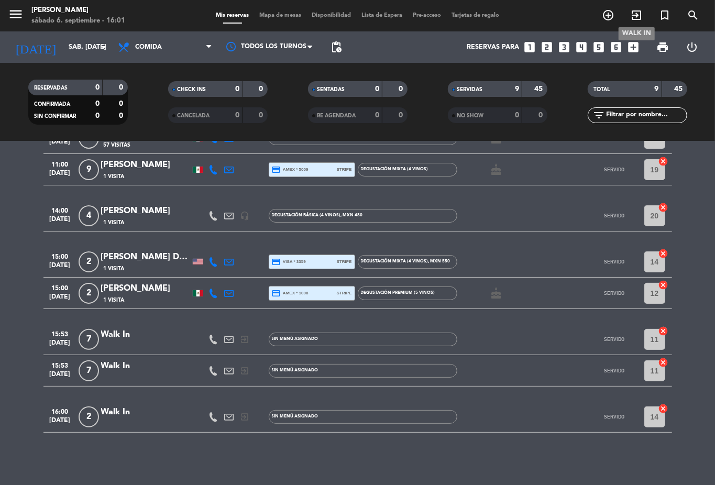
click at [635, 15] on icon "exit_to_app" at bounding box center [636, 15] width 13 height 13
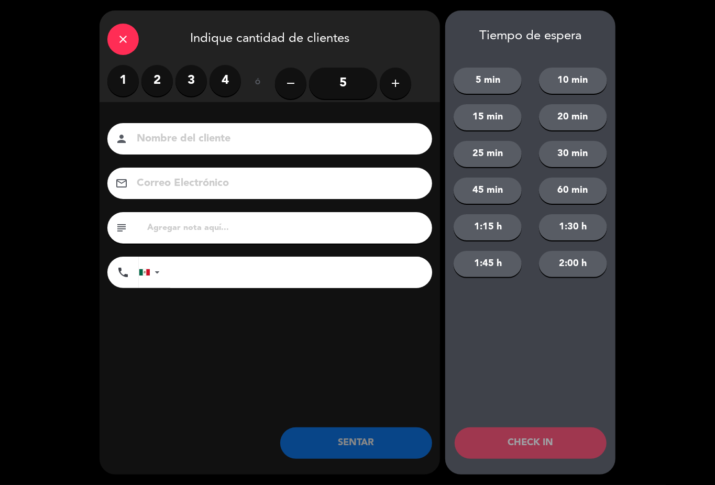
click at [220, 90] on label "4" at bounding box center [224, 80] width 31 height 31
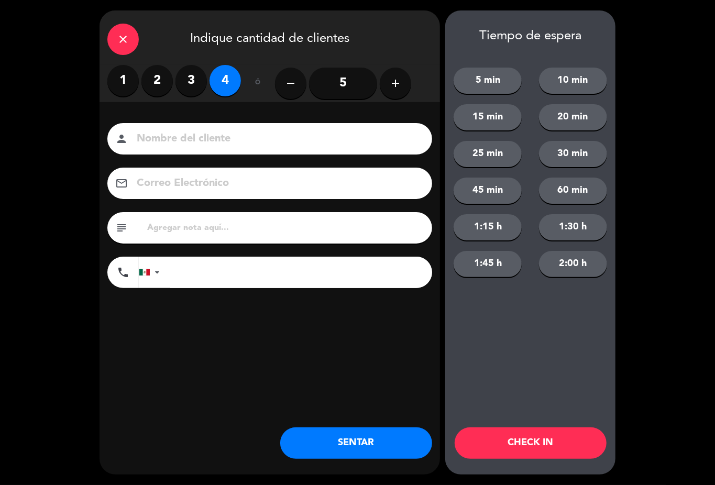
click at [343, 440] on button "SENTAR" at bounding box center [356, 442] width 152 height 31
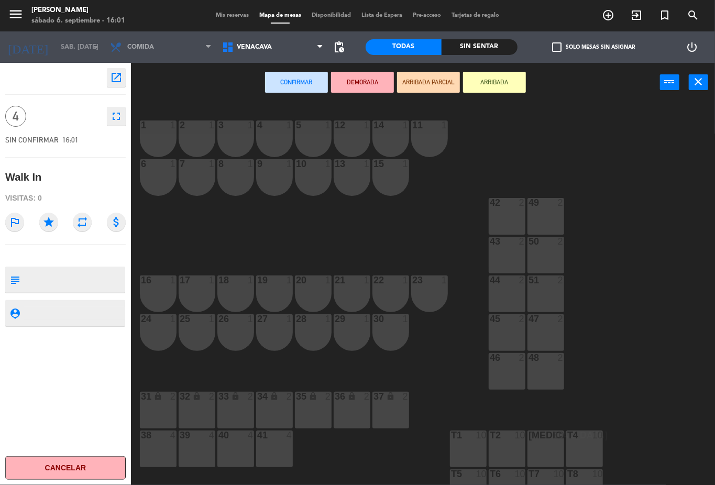
click at [432, 142] on div "11 1" at bounding box center [429, 138] width 37 height 37
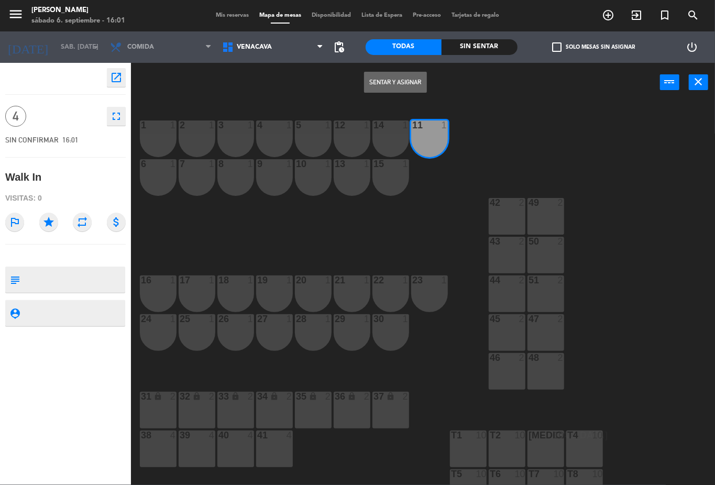
click at [394, 73] on button "Sentar y Asignar" at bounding box center [395, 82] width 63 height 21
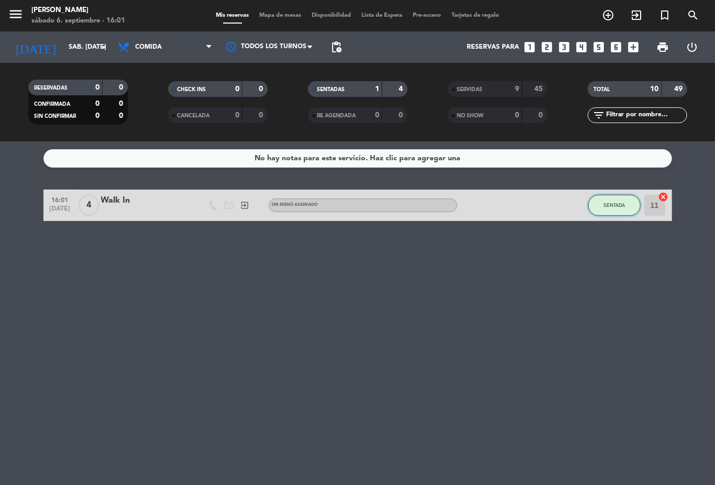
click at [592, 208] on button "SENTADA" at bounding box center [614, 205] width 52 height 21
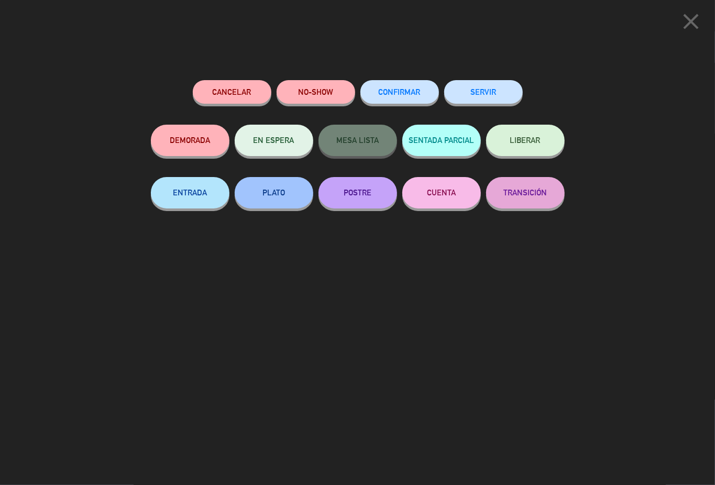
click at [484, 102] on button "SERVIR" at bounding box center [483, 92] width 79 height 24
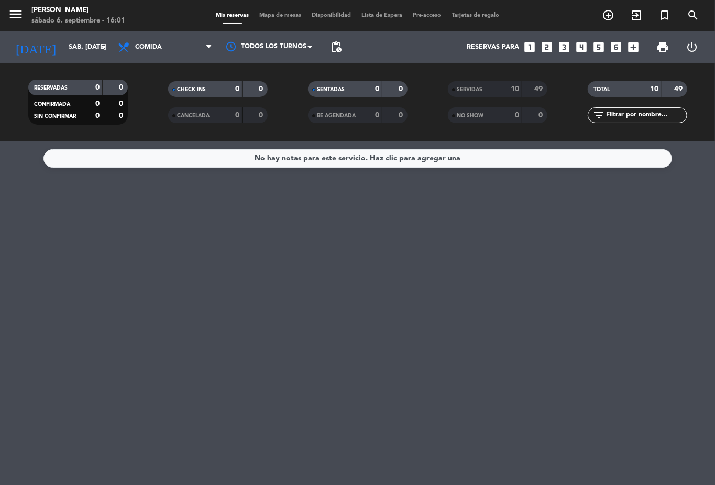
click at [495, 86] on div "SERVIDAS" at bounding box center [474, 89] width 48 height 12
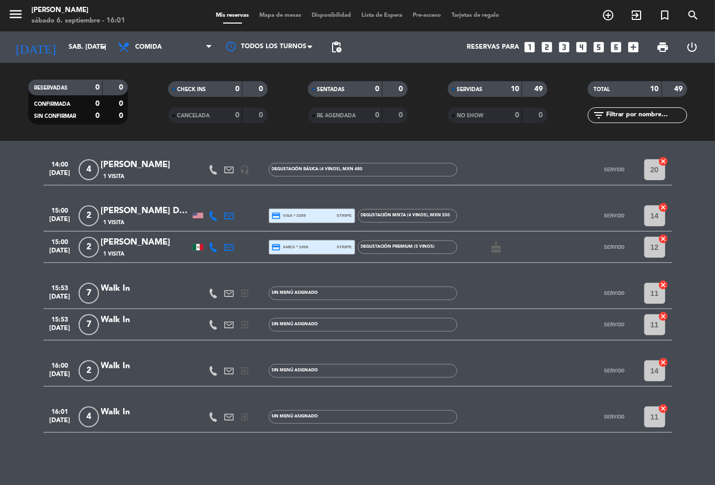
scroll to position [17, 0]
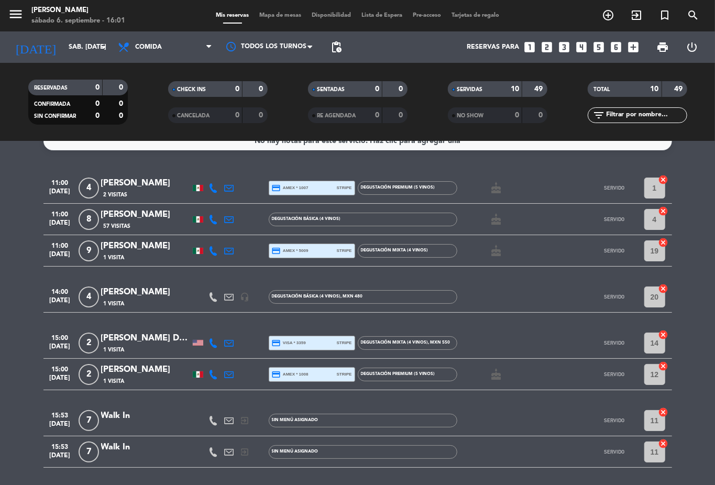
click at [692, 202] on bookings-row "11:00 [DATE] 4 [PERSON_NAME] 2 Visitas credit_card amex * 1007 stripe Degustaci…" at bounding box center [357, 365] width 715 height 387
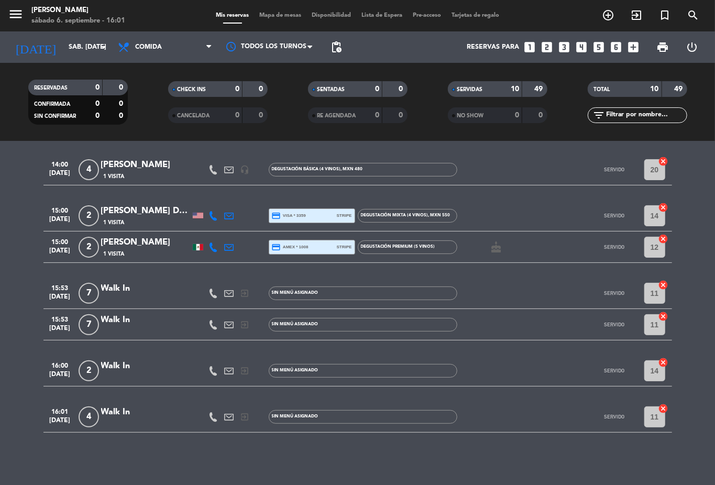
scroll to position [0, 0]
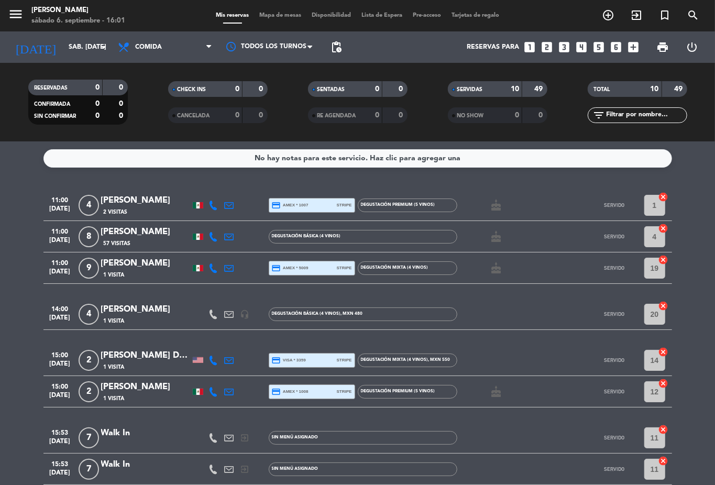
drag, startPoint x: 671, startPoint y: 216, endPoint x: 676, endPoint y: 220, distance: 7.1
click at [671, 216] on bookings-row "11:00 [DATE] 4 [PERSON_NAME] 2 Visitas credit_card amex * 1007 stripe Degustaci…" at bounding box center [357, 383] width 715 height 387
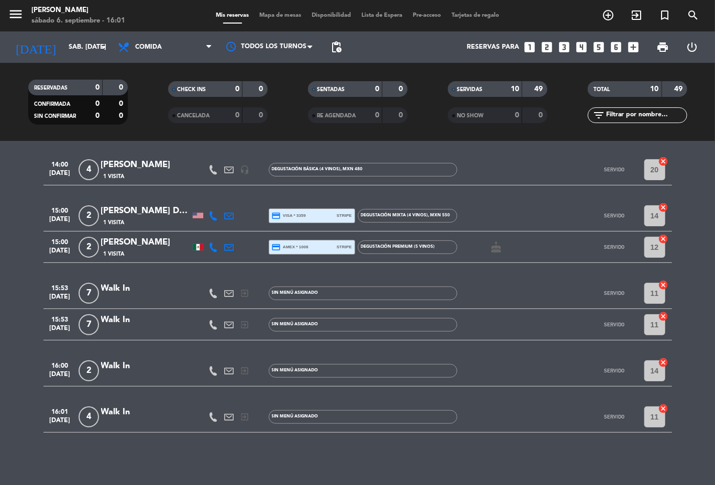
click at [659, 431] on div "11 cancel" at bounding box center [655, 416] width 31 height 31
drag, startPoint x: 645, startPoint y: 445, endPoint x: 675, endPoint y: 430, distance: 34.0
click at [646, 445] on div "No hay notas para este servicio. Haz clic para agregar una 11:00 [DATE] 4 [PERS…" at bounding box center [357, 312] width 715 height 343
click at [637, 456] on div "No hay notas para este servicio. Haz clic para agregar una 11:00 [DATE] 4 [PERS…" at bounding box center [357, 312] width 715 height 343
click at [637, 455] on div "No hay notas para este servicio. Haz clic para agregar una 11:00 [DATE] 4 [PERS…" at bounding box center [357, 312] width 715 height 343
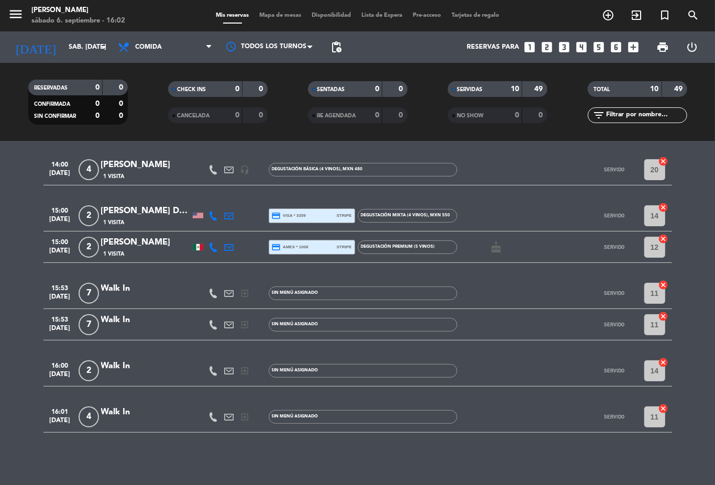
click at [627, 458] on div "No hay notas para este servicio. Haz clic para agregar una 11:00 [DATE] 4 [PERS…" at bounding box center [357, 312] width 715 height 343
click at [0, 174] on bookings-row "11:00 [DATE] 4 [PERSON_NAME] 2 Visitas credit_card amex * 1007 stripe Degustaci…" at bounding box center [357, 238] width 715 height 387
